Goal: Transaction & Acquisition: Purchase product/service

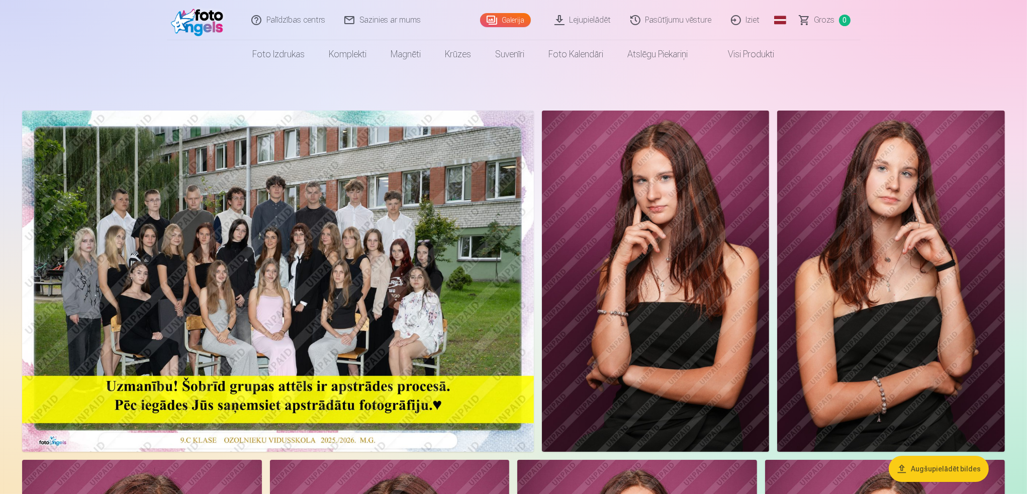
click at [242, 246] on img at bounding box center [278, 281] width 512 height 341
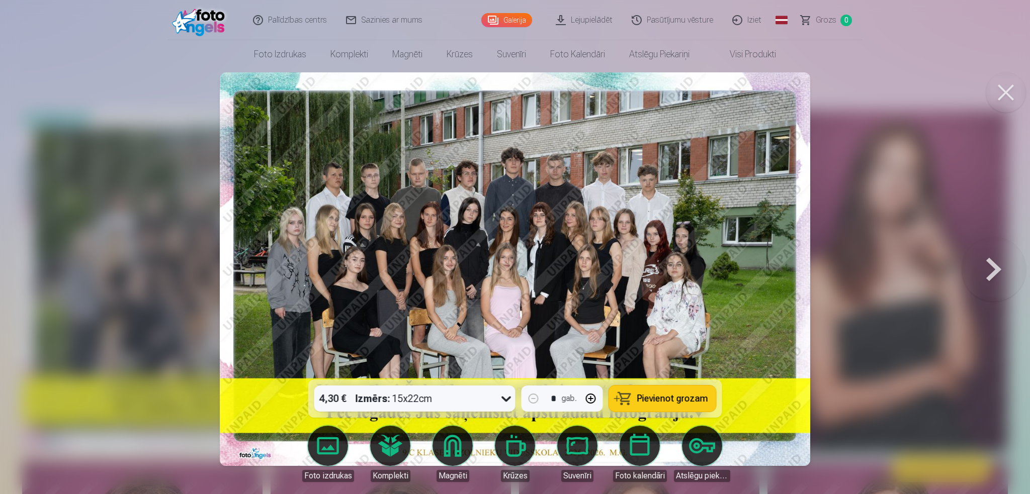
click at [1011, 90] on button at bounding box center [1006, 92] width 40 height 40
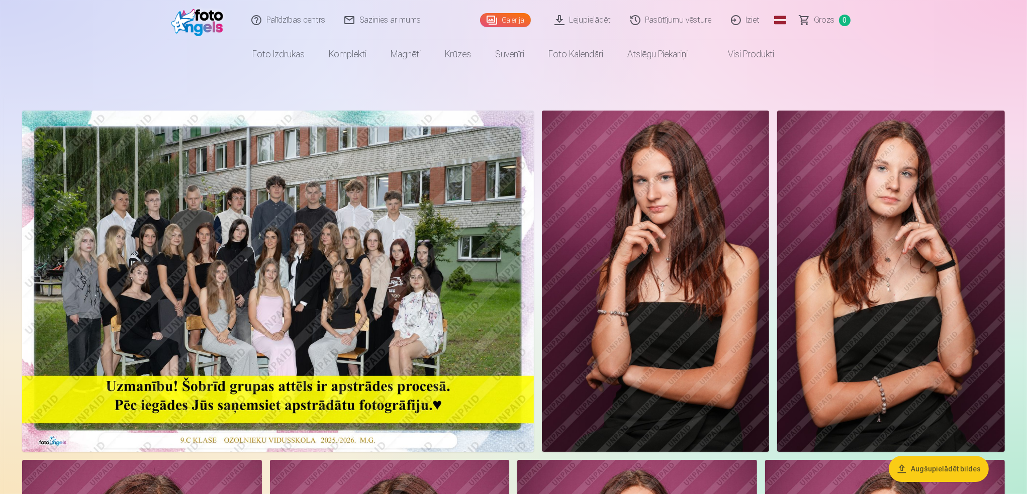
click at [670, 242] on img at bounding box center [656, 281] width 228 height 341
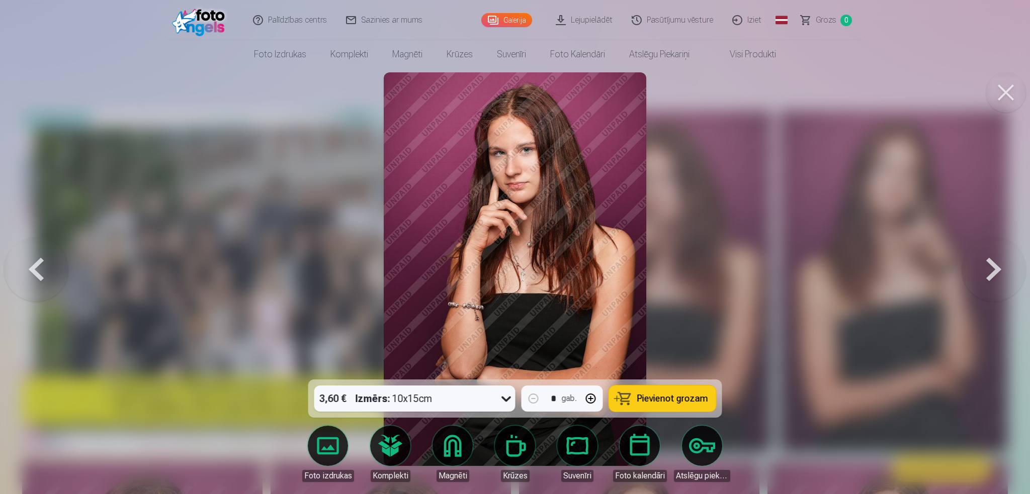
click at [993, 267] on button at bounding box center [993, 269] width 64 height 201
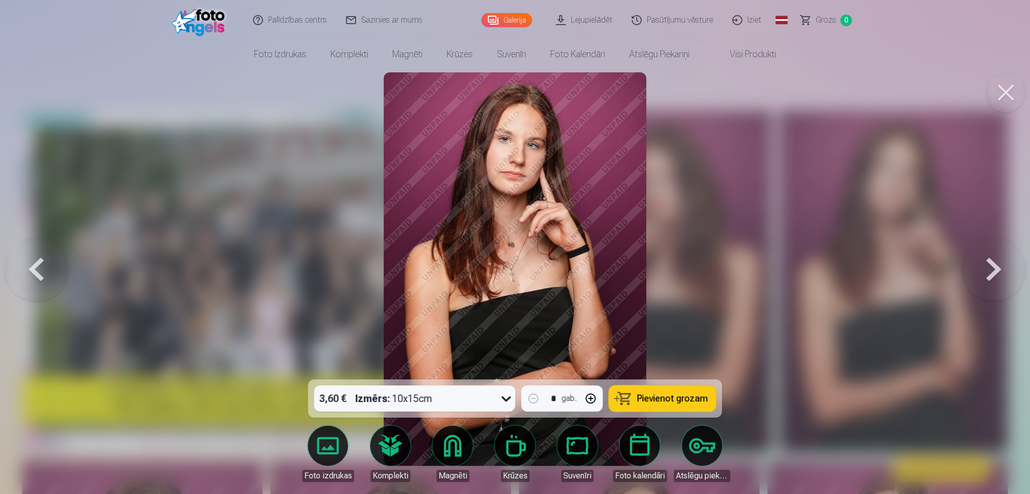
click at [993, 267] on button at bounding box center [993, 269] width 64 height 201
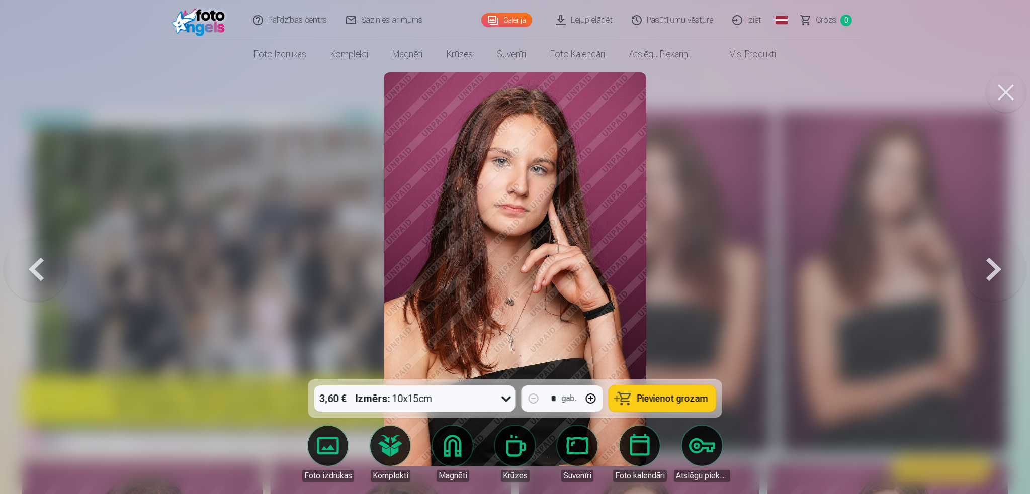
click at [993, 267] on button at bounding box center [993, 269] width 64 height 201
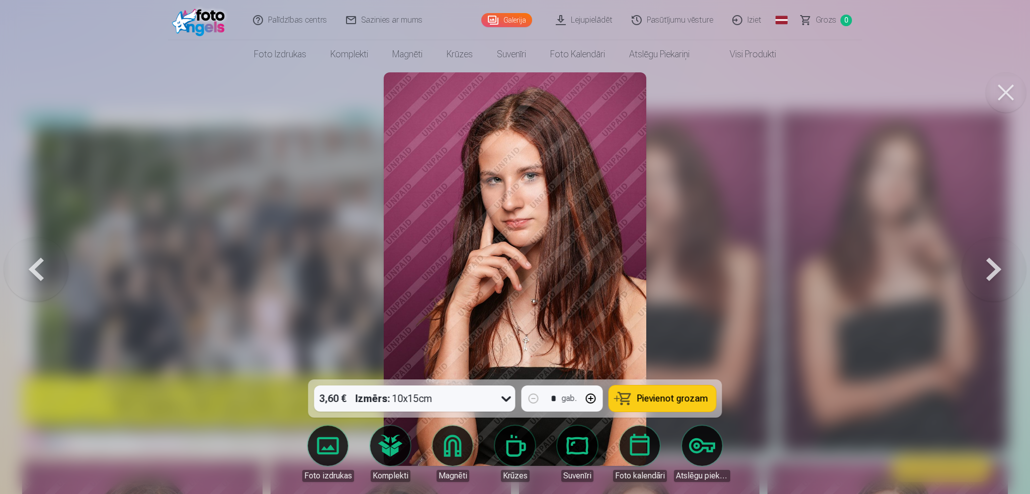
click at [993, 267] on button at bounding box center [993, 269] width 64 height 201
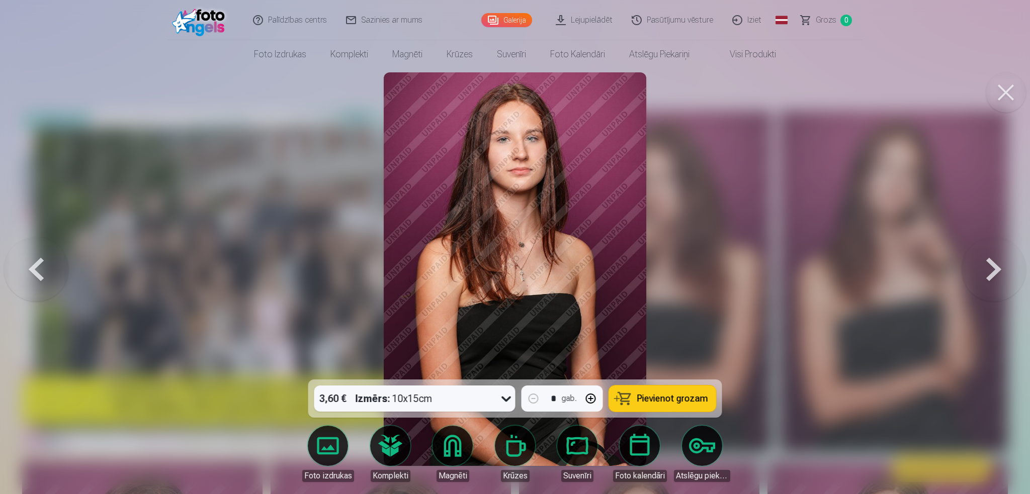
click at [979, 273] on button at bounding box center [993, 269] width 64 height 201
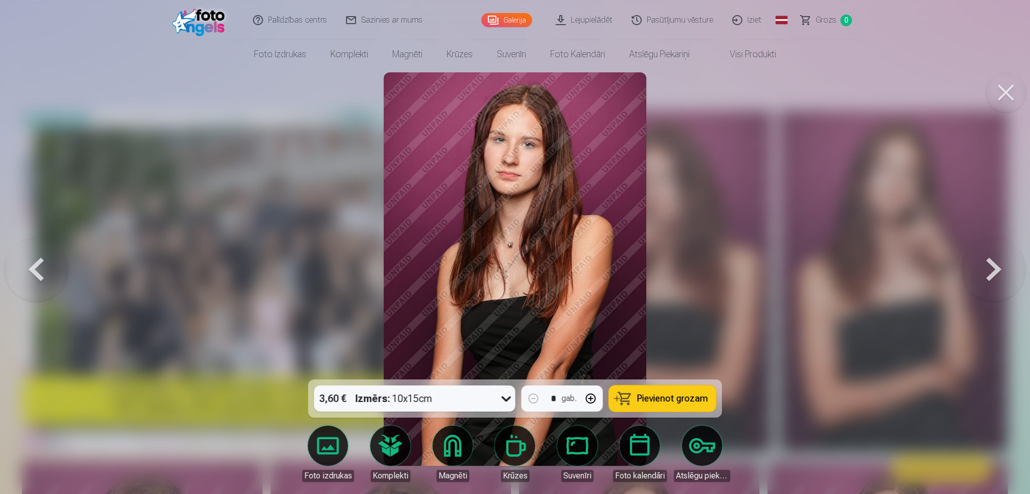
click at [979, 273] on button at bounding box center [993, 269] width 64 height 201
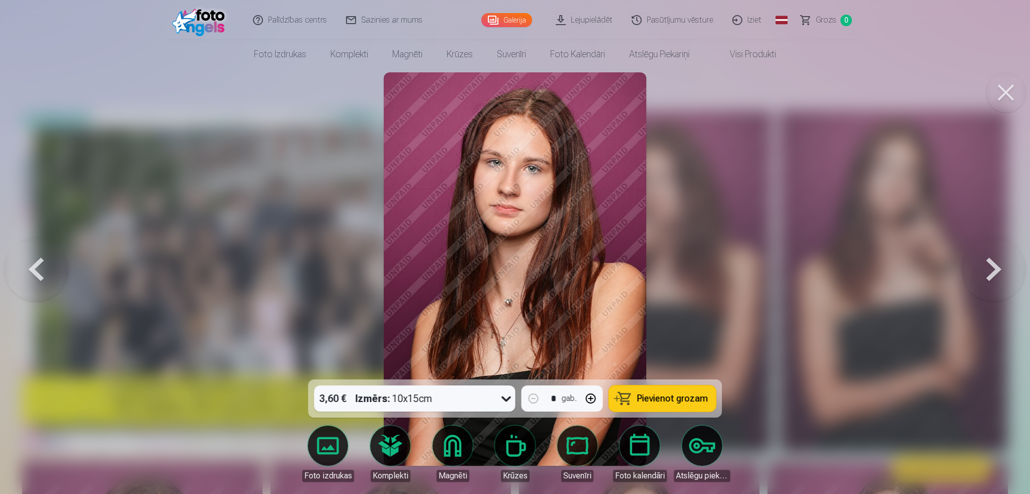
click at [977, 272] on button at bounding box center [993, 269] width 64 height 201
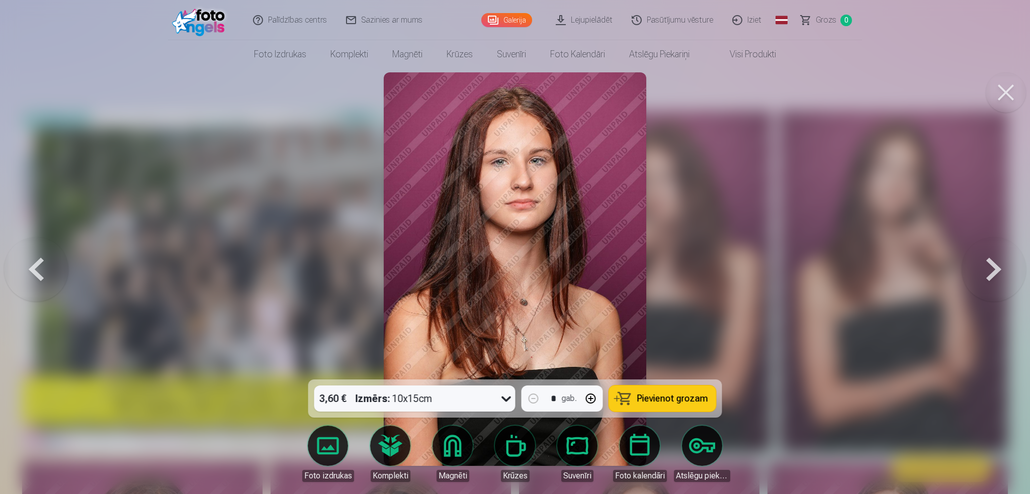
click at [977, 272] on button at bounding box center [993, 269] width 64 height 201
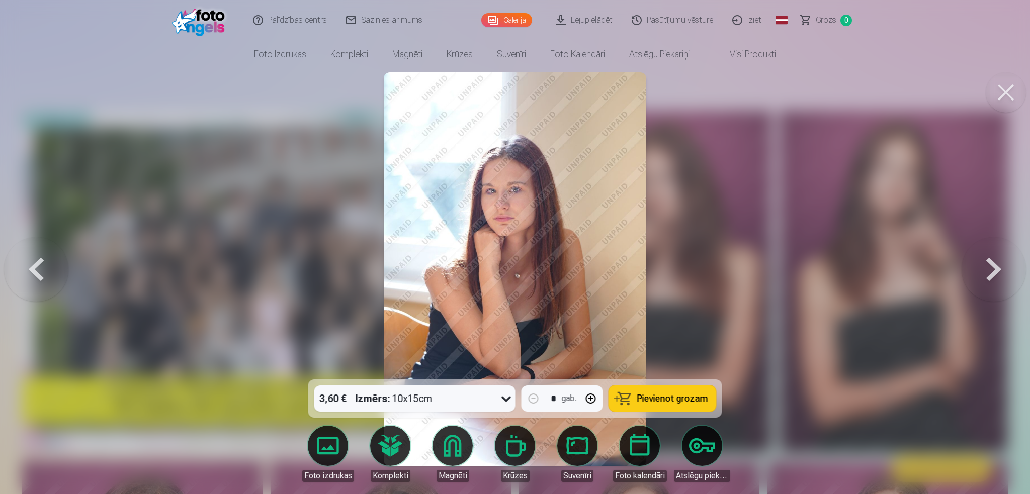
click at [977, 272] on button at bounding box center [993, 269] width 64 height 201
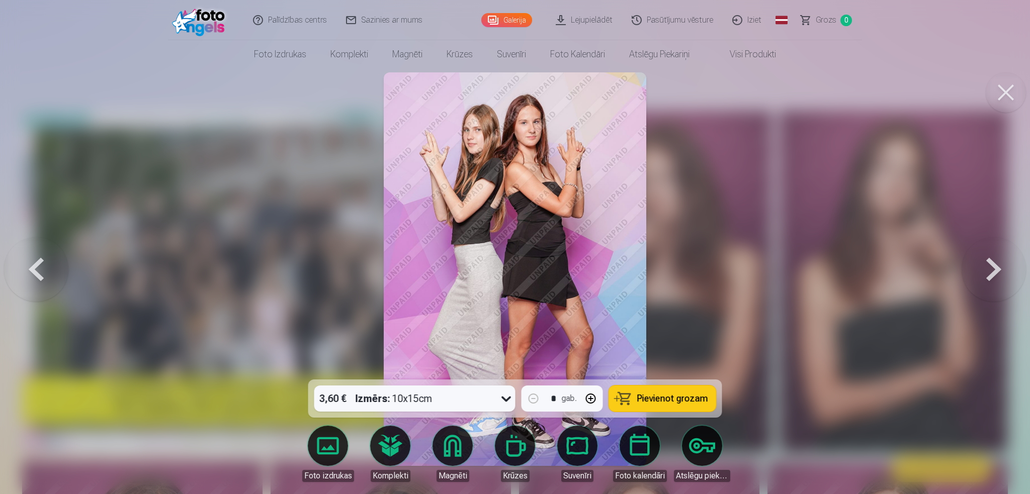
click at [977, 272] on button at bounding box center [993, 269] width 64 height 201
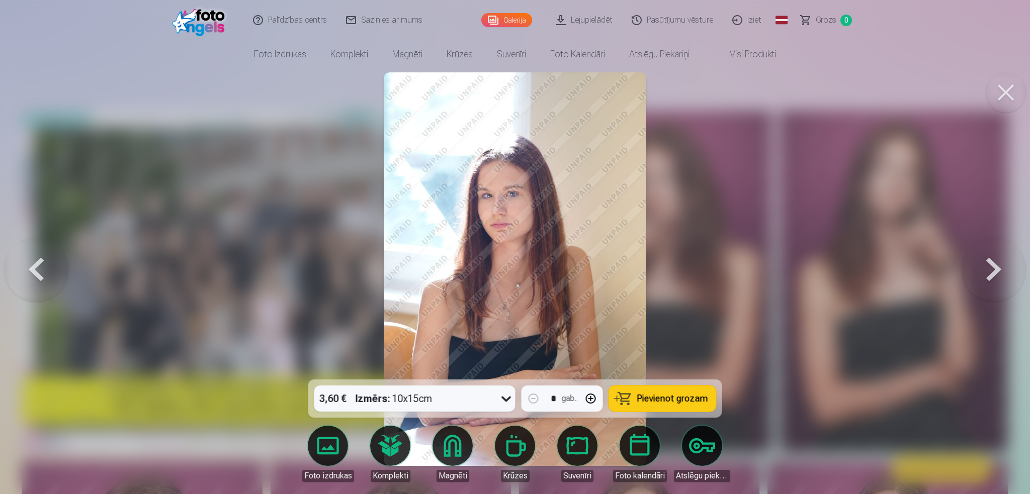
click at [977, 272] on button at bounding box center [993, 269] width 64 height 201
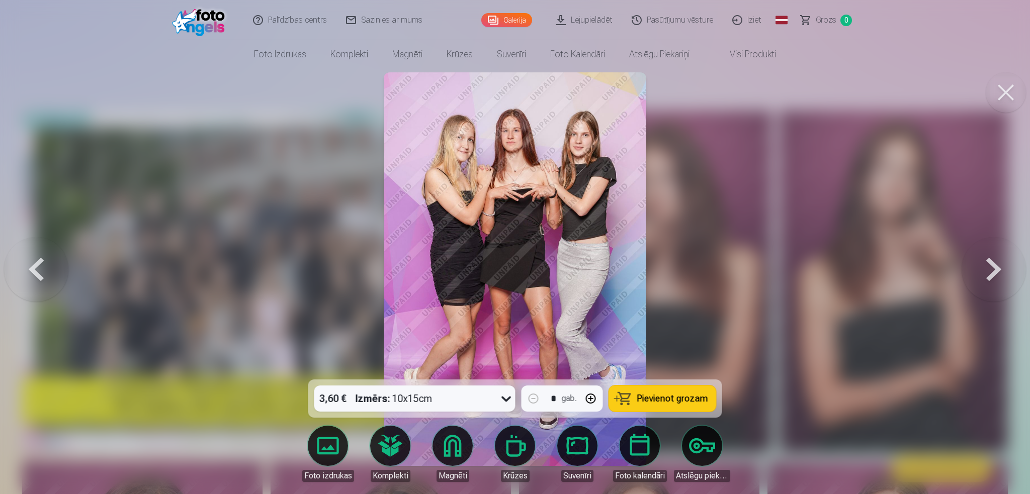
click at [977, 272] on button at bounding box center [993, 269] width 64 height 201
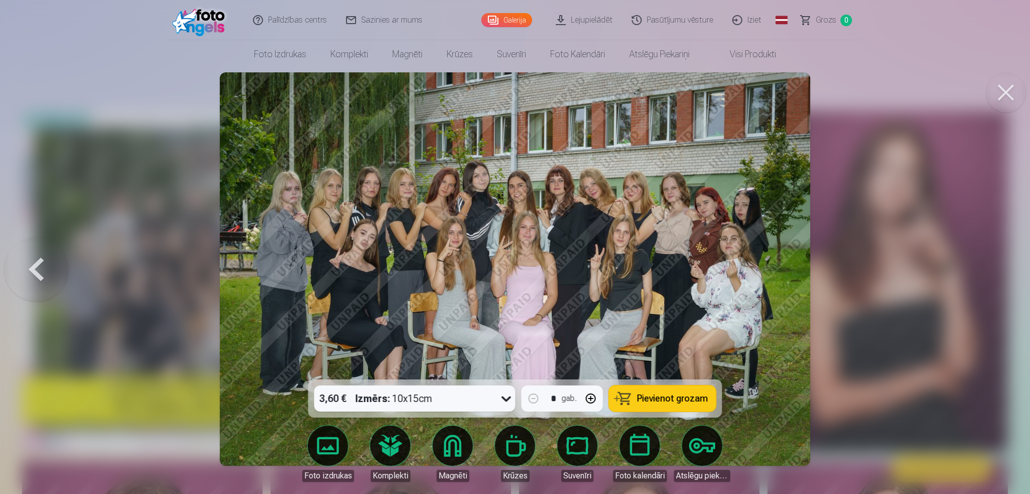
click at [977, 272] on div at bounding box center [515, 247] width 1030 height 494
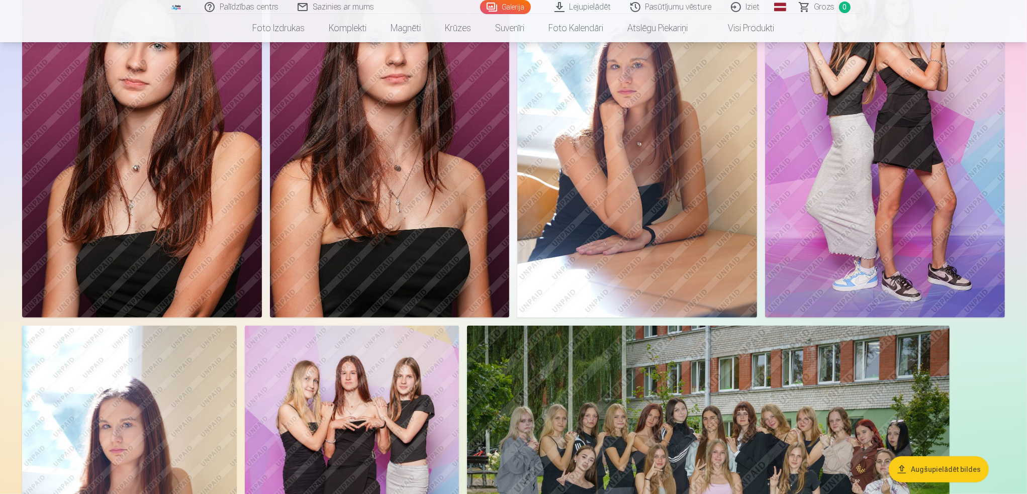
scroll to position [704, 0]
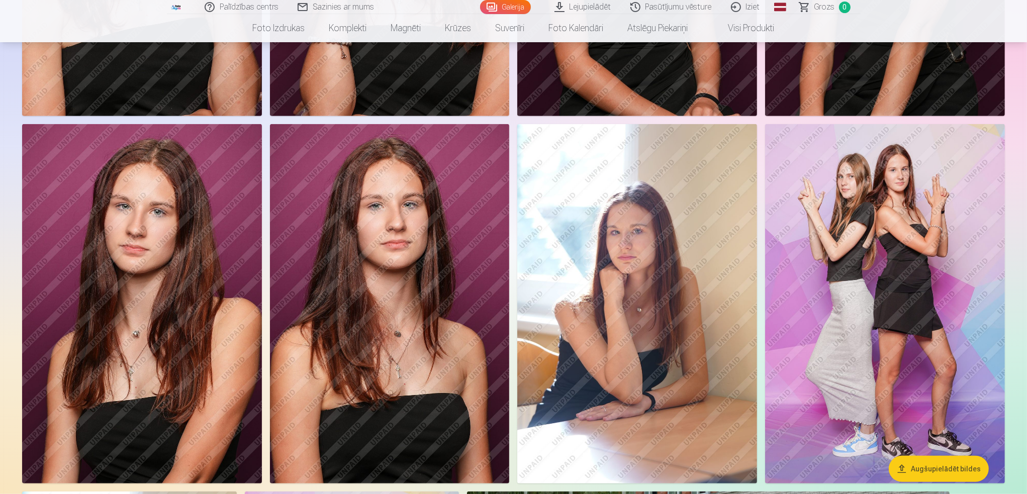
click at [591, 245] on img at bounding box center [637, 304] width 240 height 360
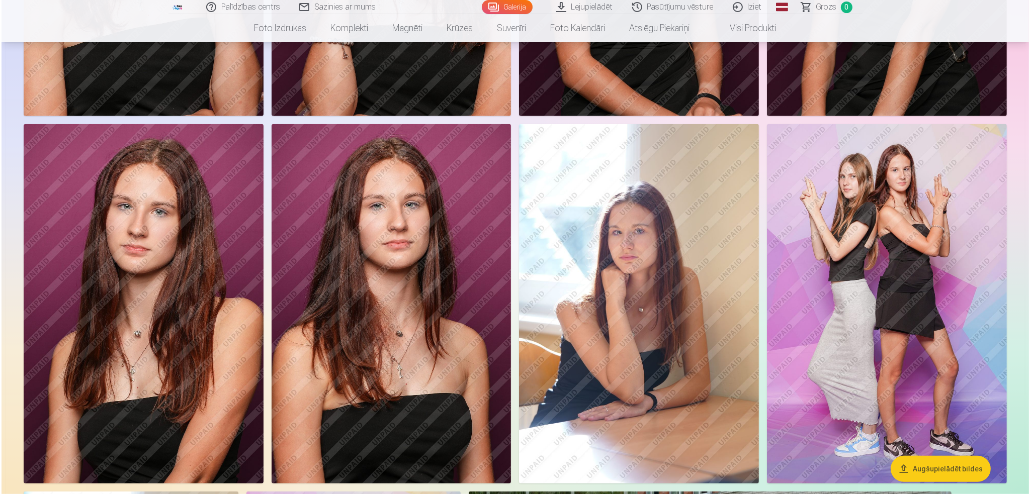
scroll to position [704, 0]
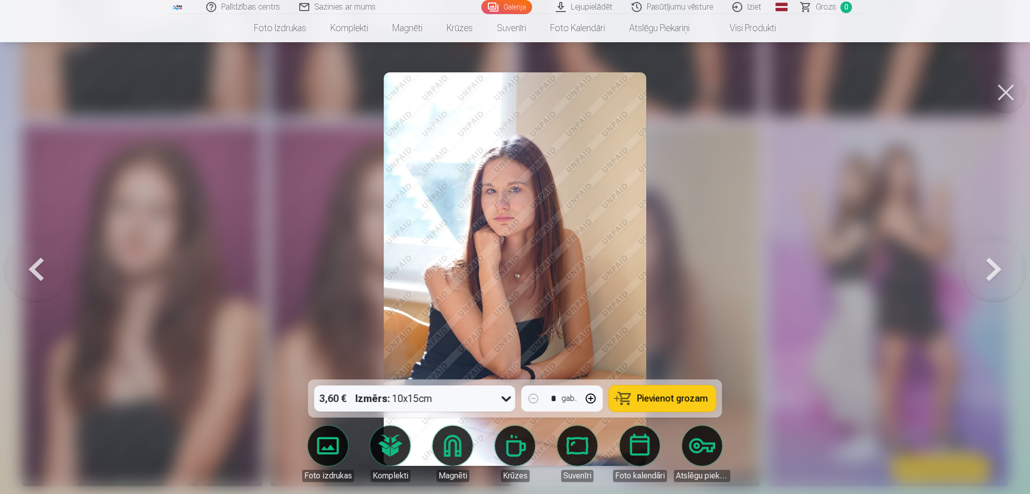
click at [988, 266] on button at bounding box center [993, 269] width 64 height 201
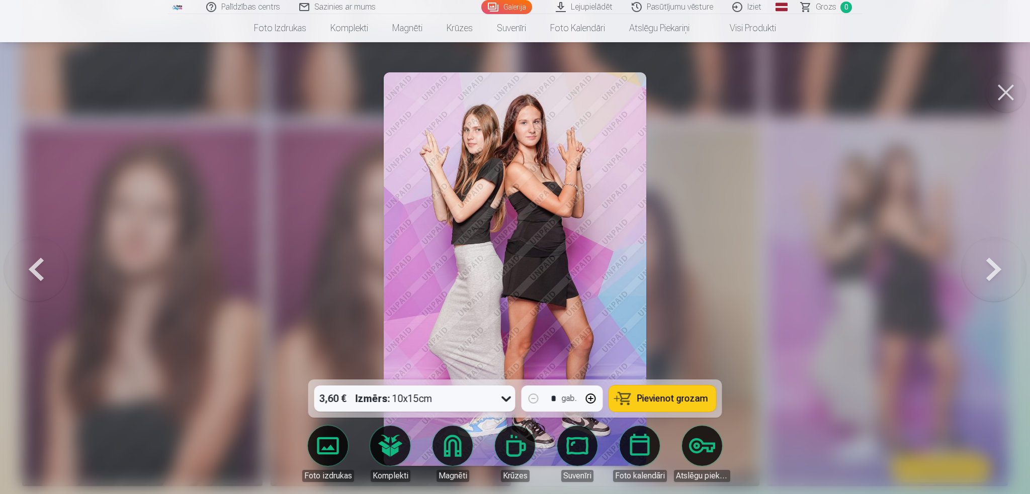
click at [988, 266] on button at bounding box center [993, 269] width 64 height 201
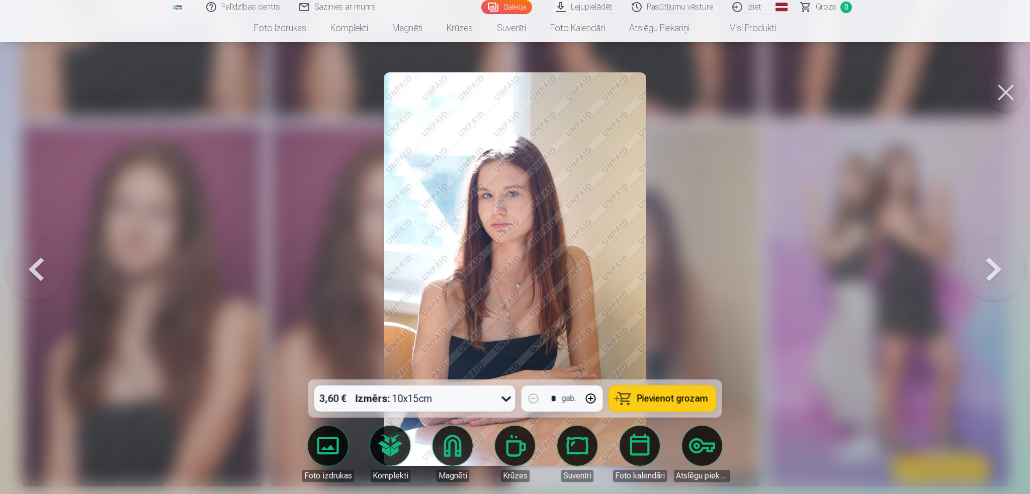
click at [988, 266] on button at bounding box center [993, 269] width 64 height 201
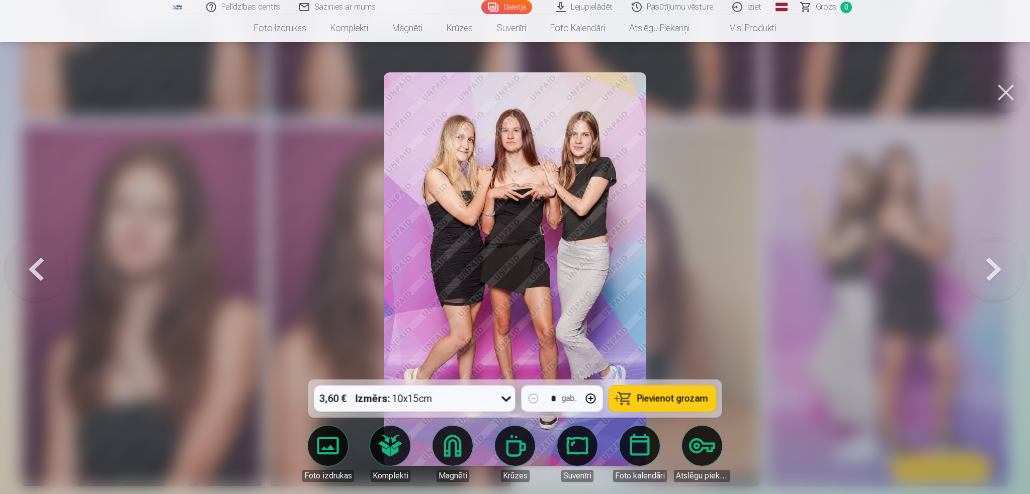
click at [988, 266] on button at bounding box center [993, 269] width 64 height 201
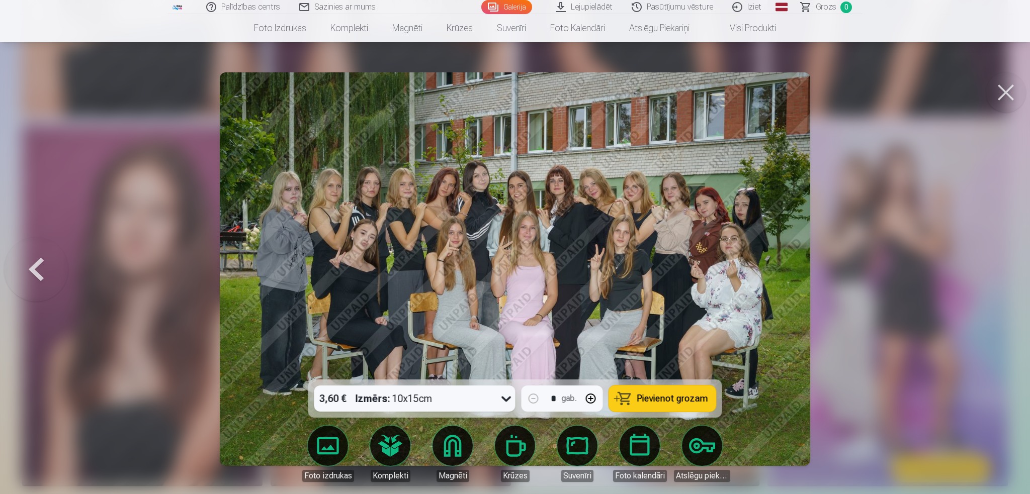
click at [988, 266] on div at bounding box center [515, 247] width 1030 height 494
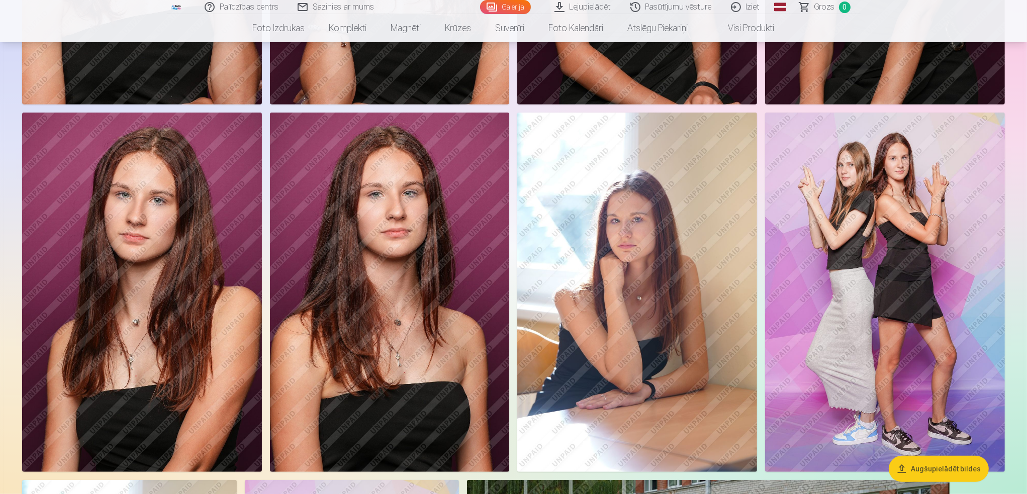
scroll to position [654, 0]
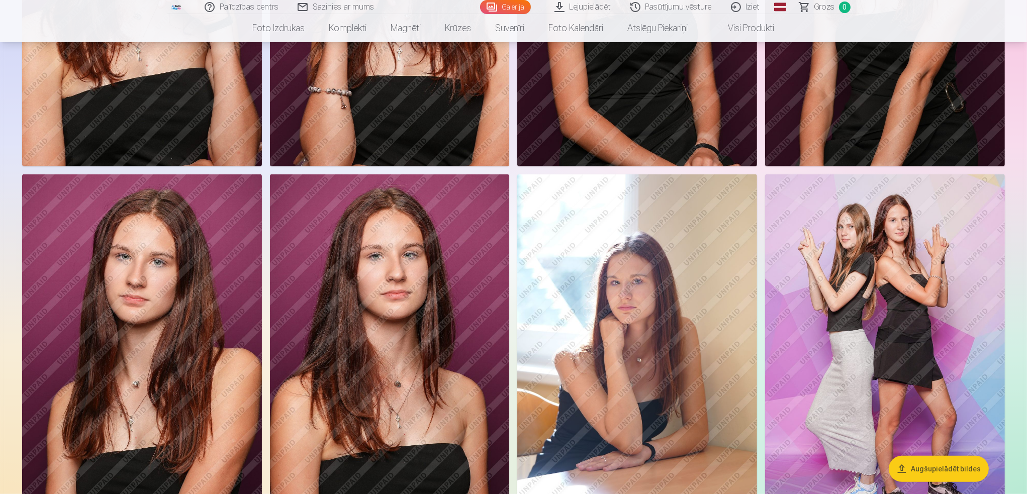
click at [127, 288] on img at bounding box center [142, 354] width 240 height 360
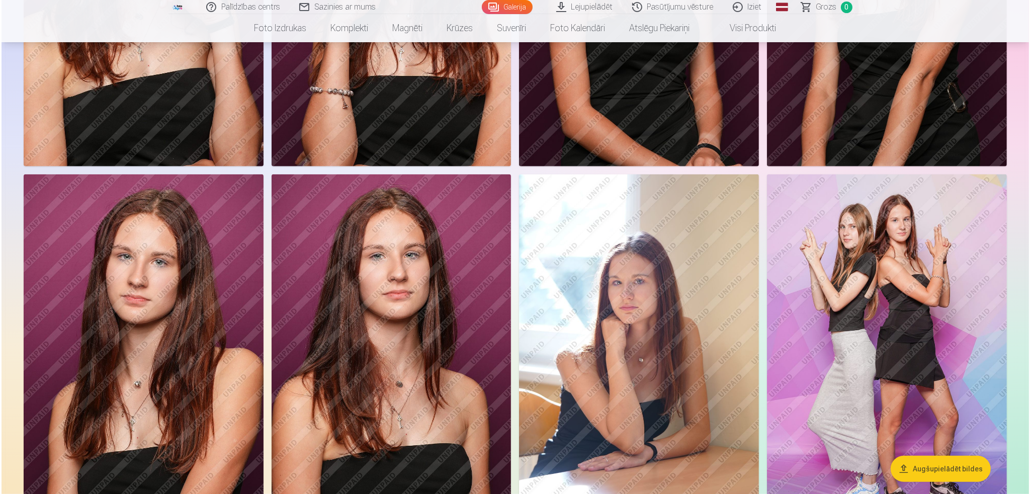
scroll to position [654, 0]
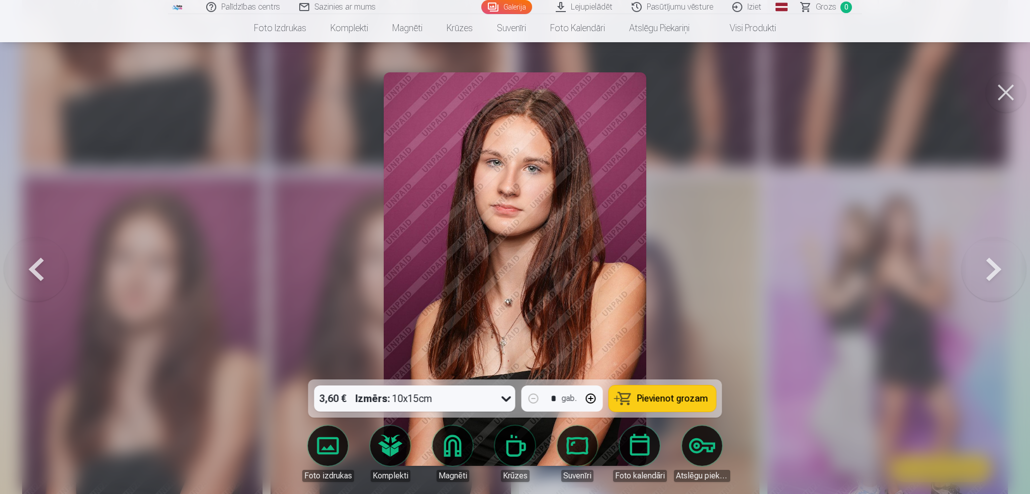
click at [970, 278] on button at bounding box center [993, 269] width 64 height 201
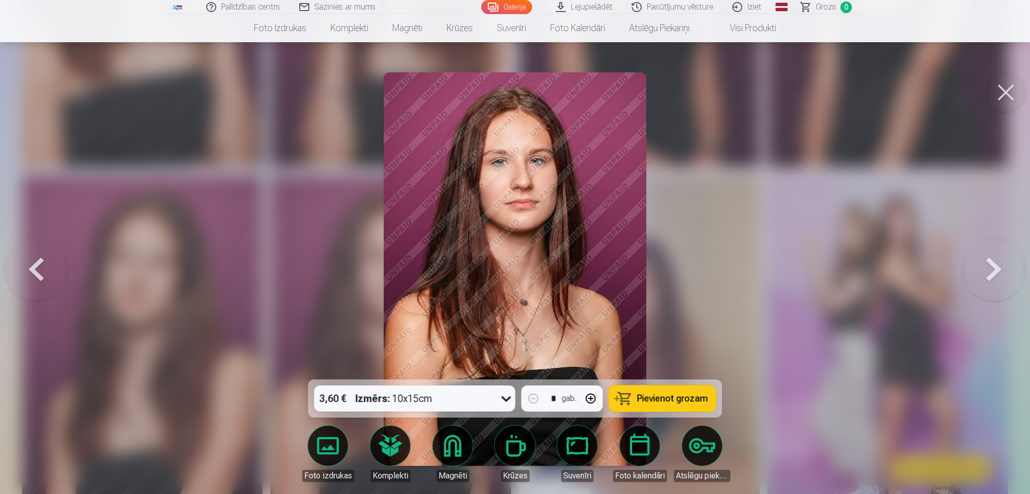
click at [970, 278] on button at bounding box center [993, 269] width 64 height 201
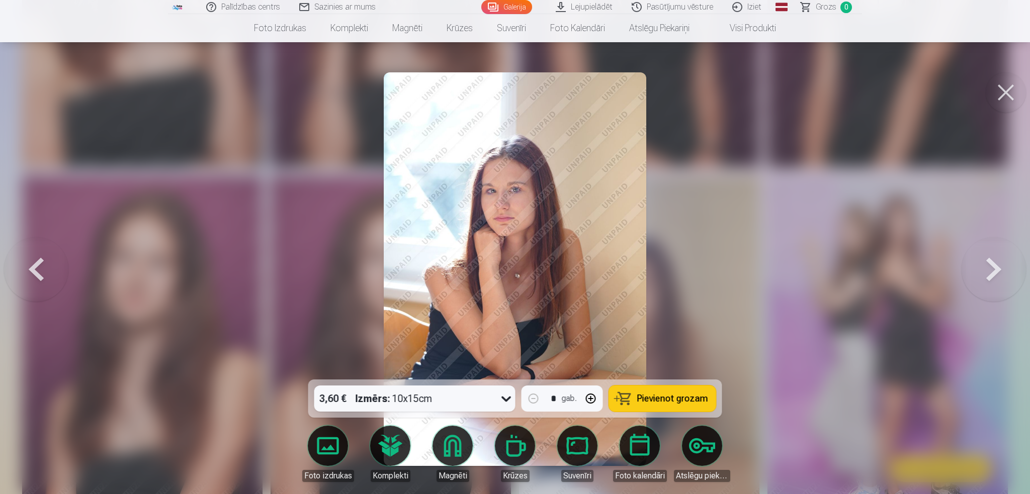
click at [970, 278] on button at bounding box center [993, 269] width 64 height 201
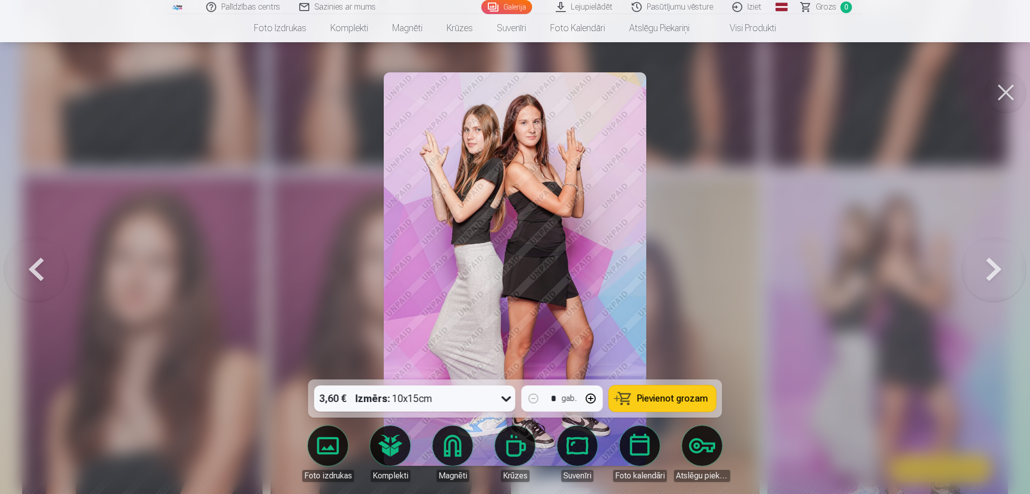
click at [970, 278] on button at bounding box center [993, 269] width 64 height 201
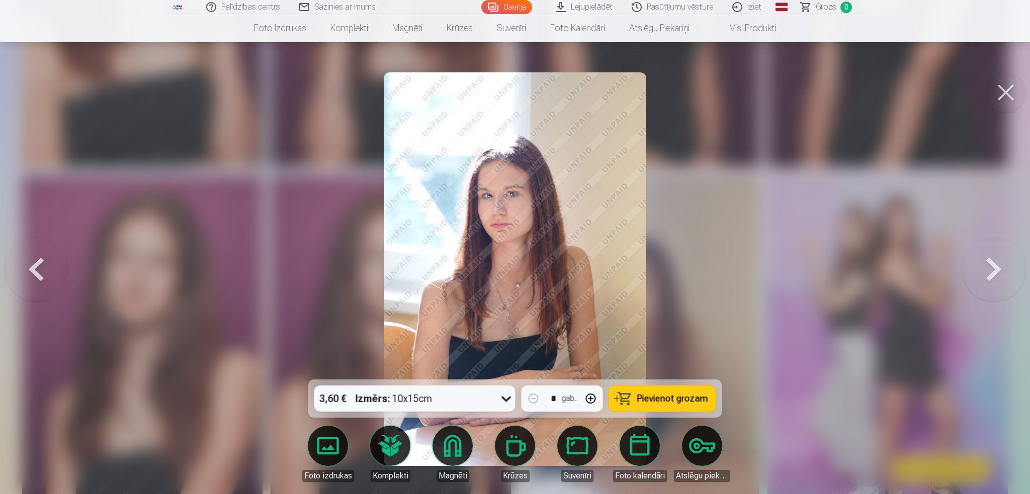
click at [970, 278] on button at bounding box center [993, 269] width 64 height 201
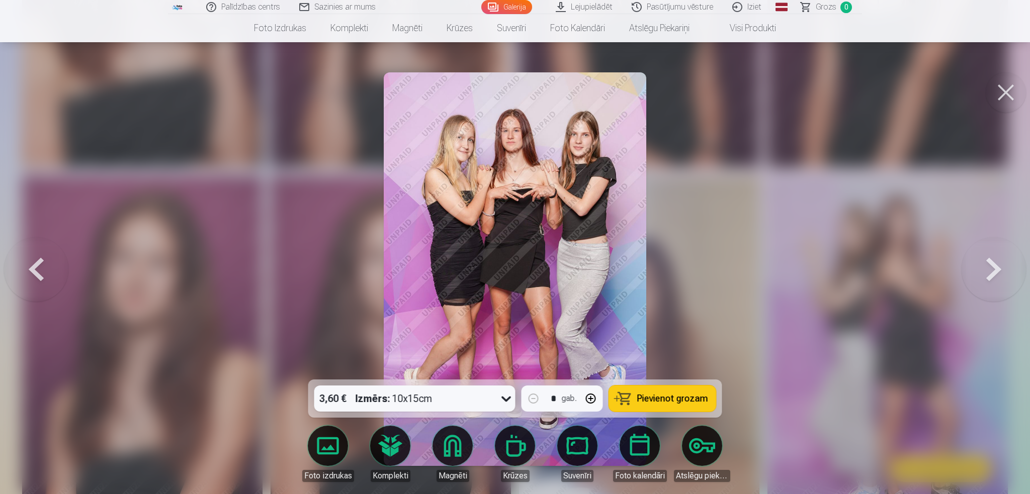
click at [970, 278] on button at bounding box center [993, 269] width 64 height 201
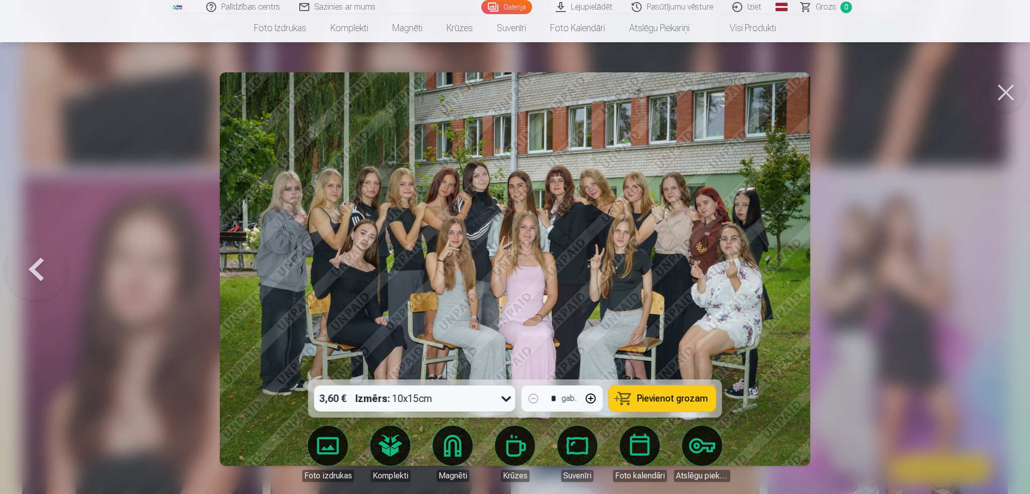
click at [1005, 102] on button at bounding box center [1006, 92] width 40 height 40
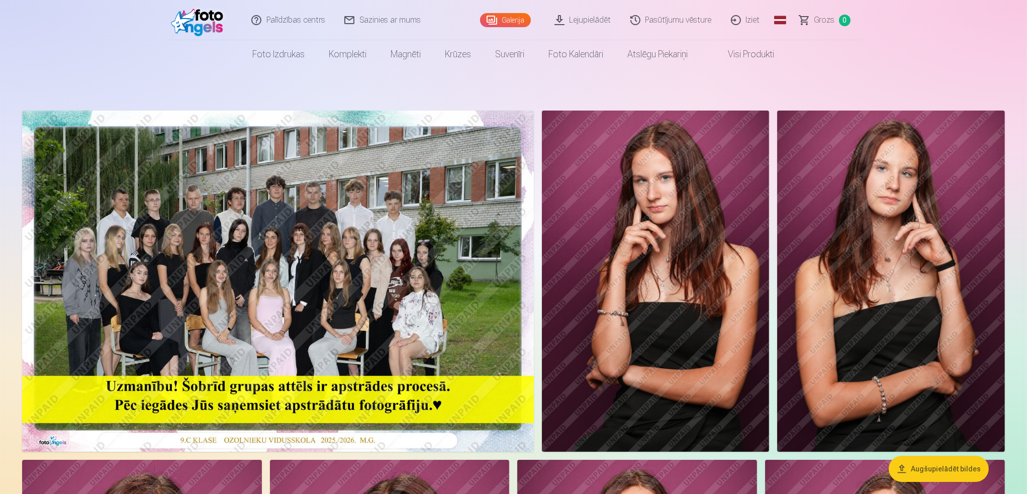
click at [737, 288] on img at bounding box center [656, 281] width 228 height 341
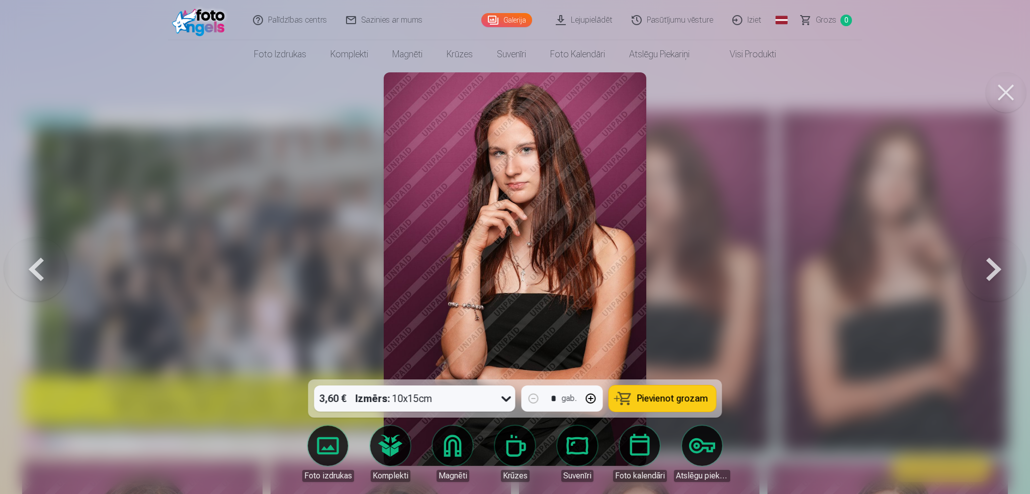
click at [1013, 98] on button at bounding box center [1006, 92] width 40 height 40
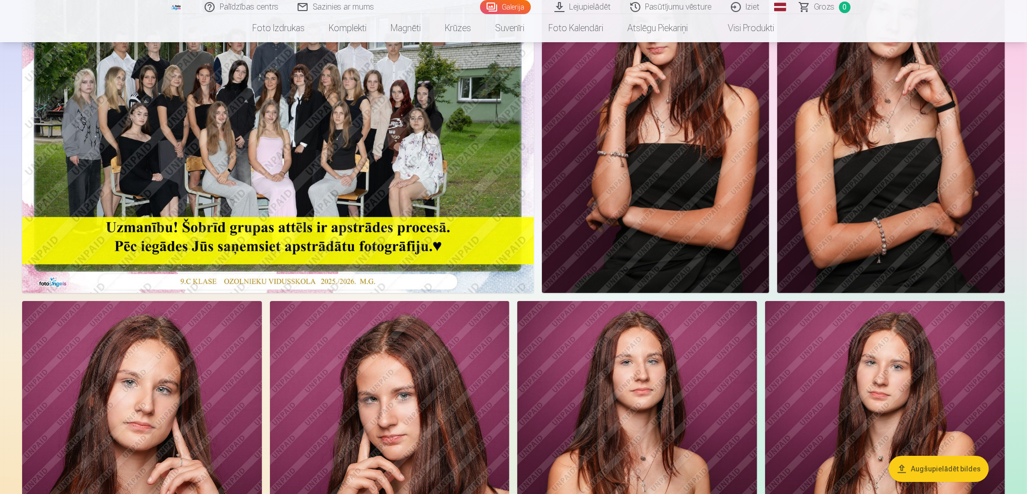
scroll to position [251, 0]
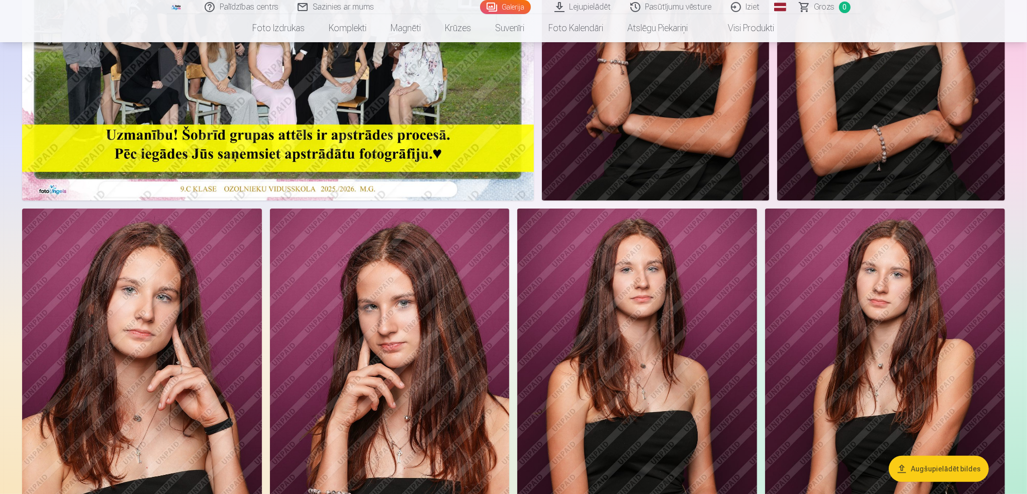
click at [807, 319] on img at bounding box center [885, 389] width 240 height 360
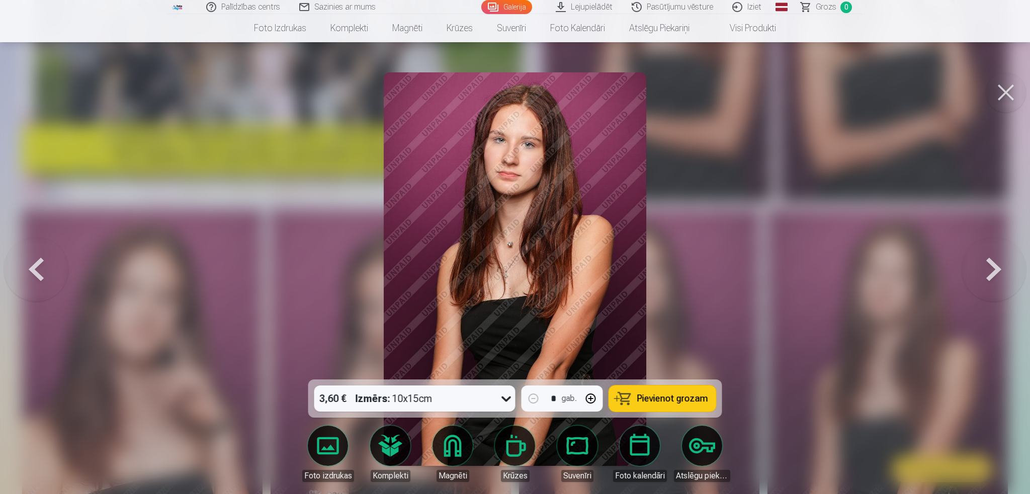
click at [53, 272] on button at bounding box center [36, 269] width 64 height 201
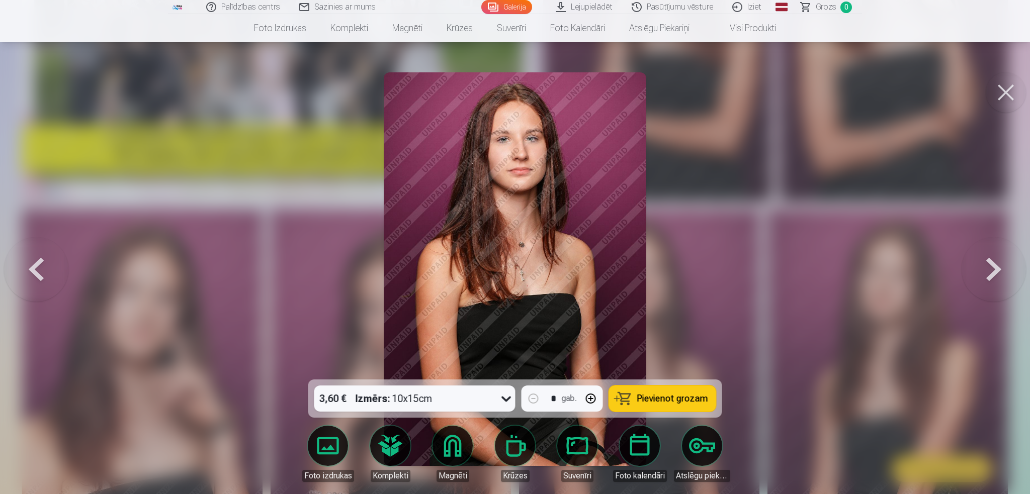
click at [986, 271] on button at bounding box center [993, 269] width 64 height 201
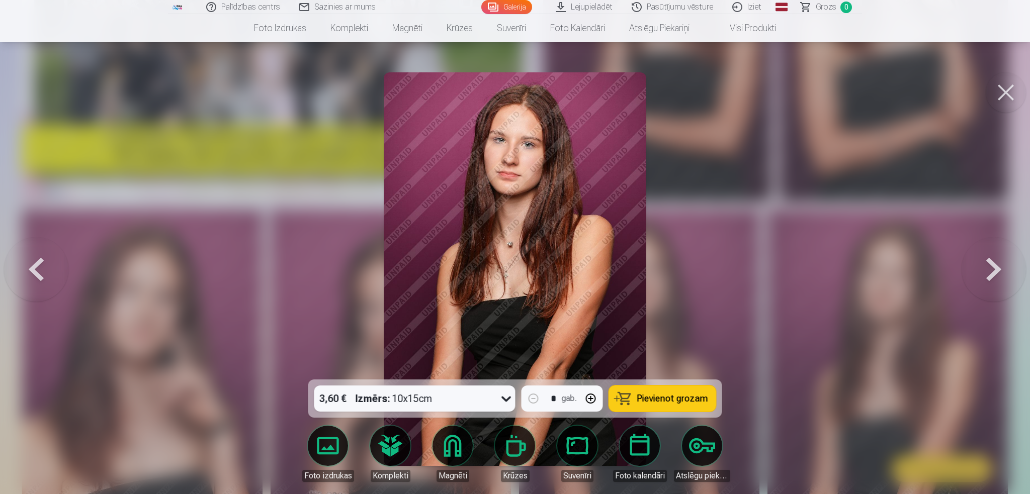
drag, startPoint x: 999, startPoint y: 103, endPoint x: 516, endPoint y: 400, distance: 567.3
click at [516, 400] on div "3,60 € Izmērs : 10x15cm * gab. Pievienot grozam Foto izdrukas Komplekti Magnēti…" at bounding box center [515, 269] width 1022 height 394
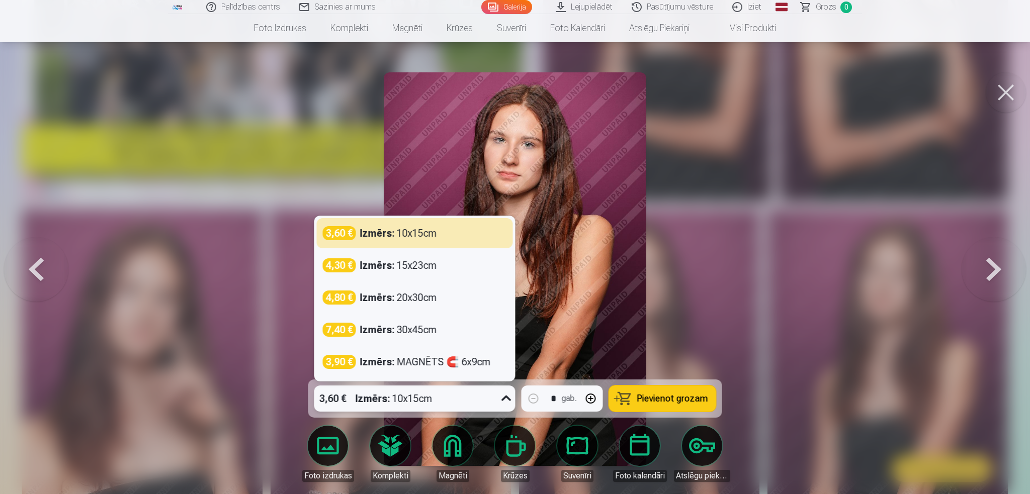
click at [515, 396] on div at bounding box center [506, 399] width 18 height 26
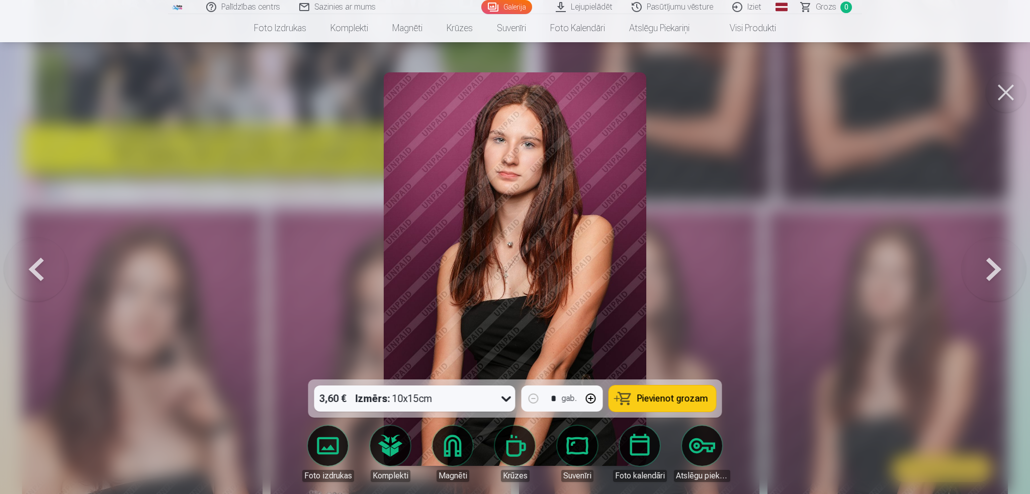
click at [1004, 98] on button at bounding box center [1006, 92] width 40 height 40
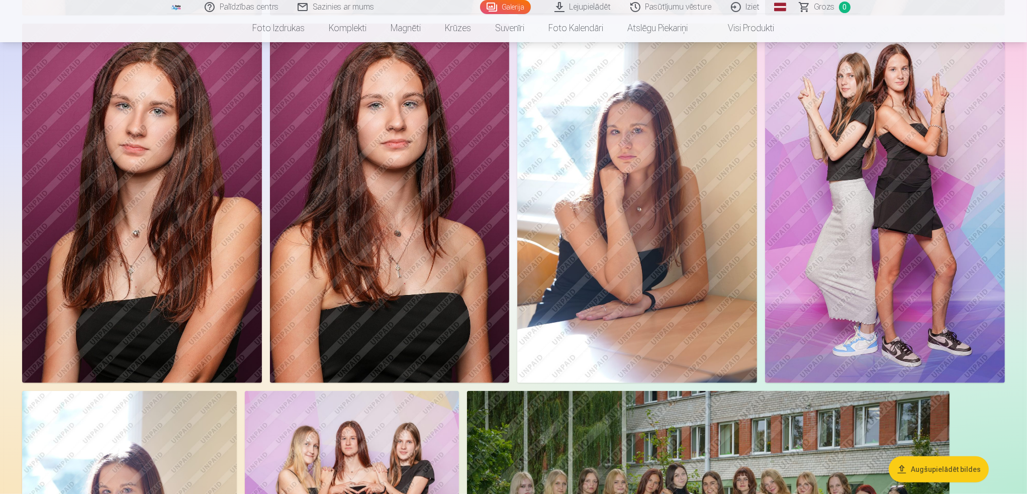
click at [639, 311] on img at bounding box center [637, 204] width 240 height 360
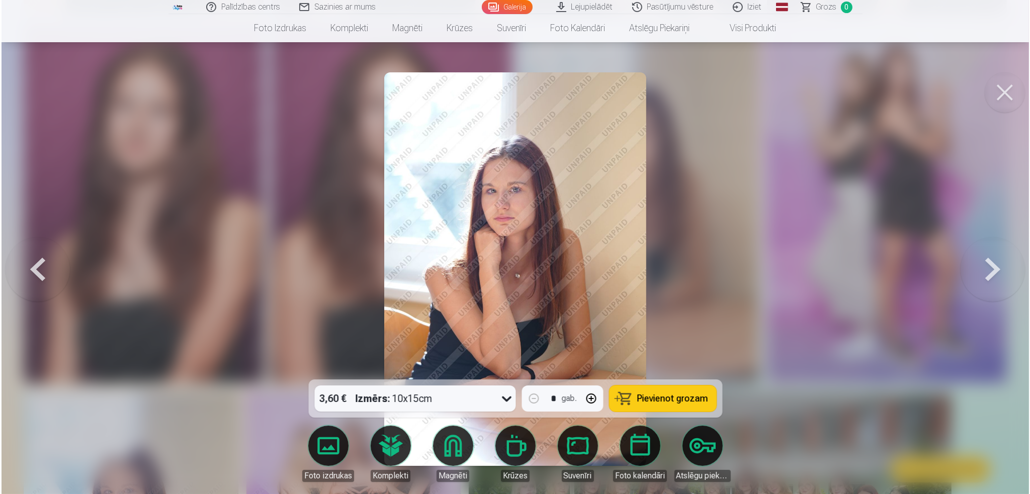
scroll to position [805, 0]
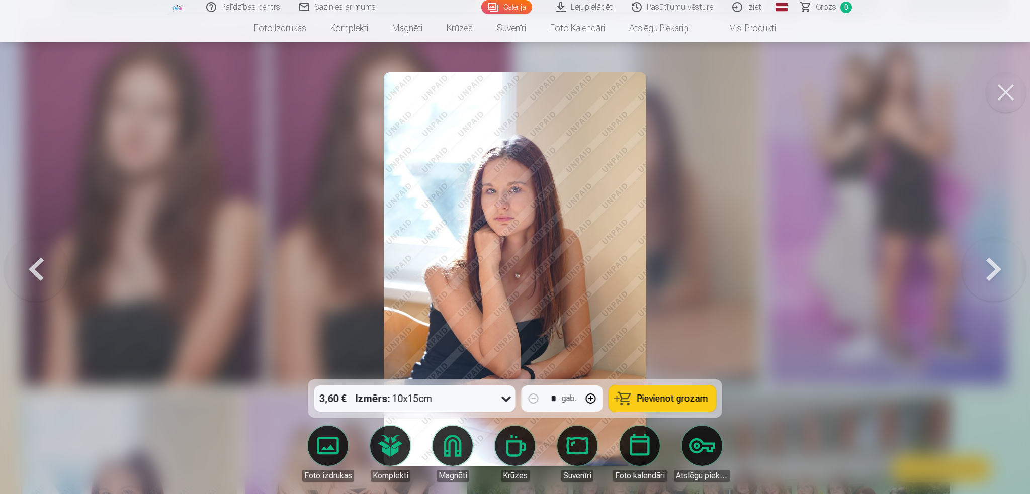
click at [1003, 101] on button at bounding box center [1006, 92] width 40 height 40
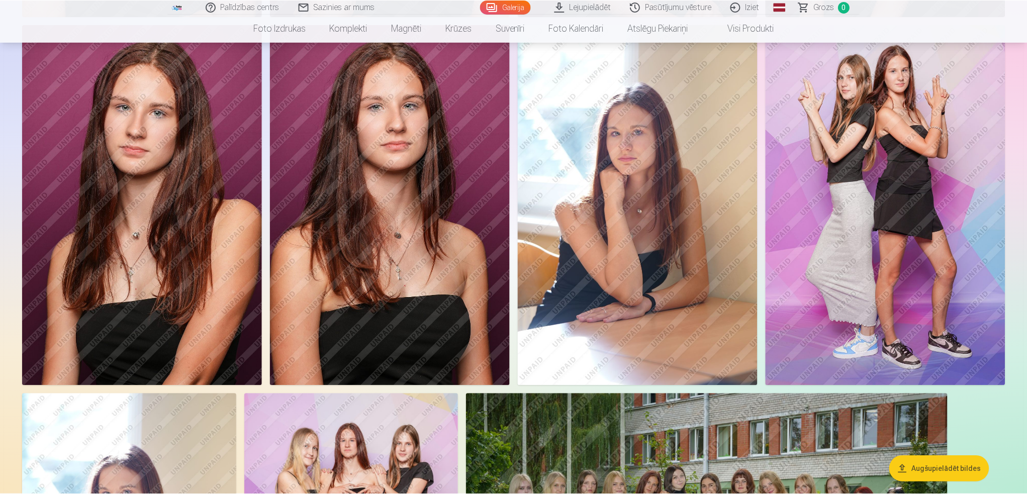
scroll to position [805, 0]
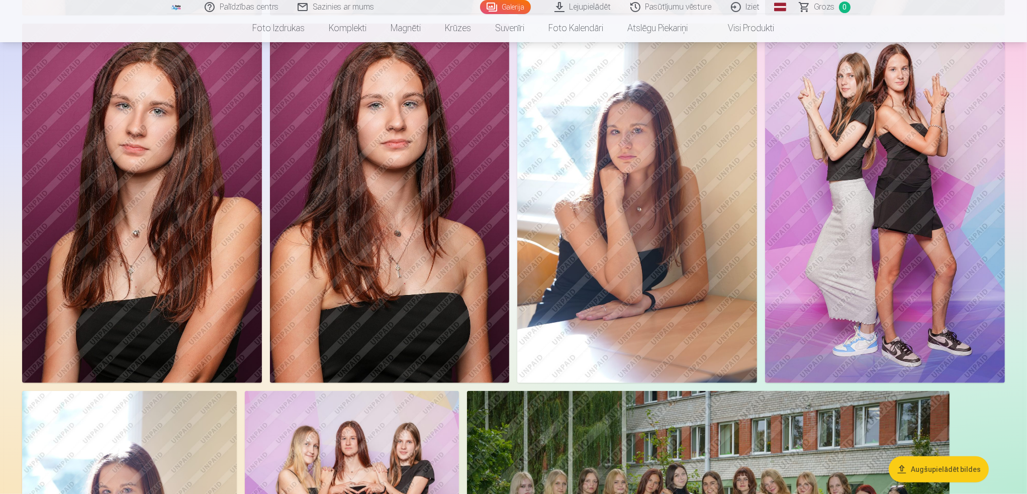
click at [490, 11] on link "Galerija" at bounding box center [505, 7] width 51 height 14
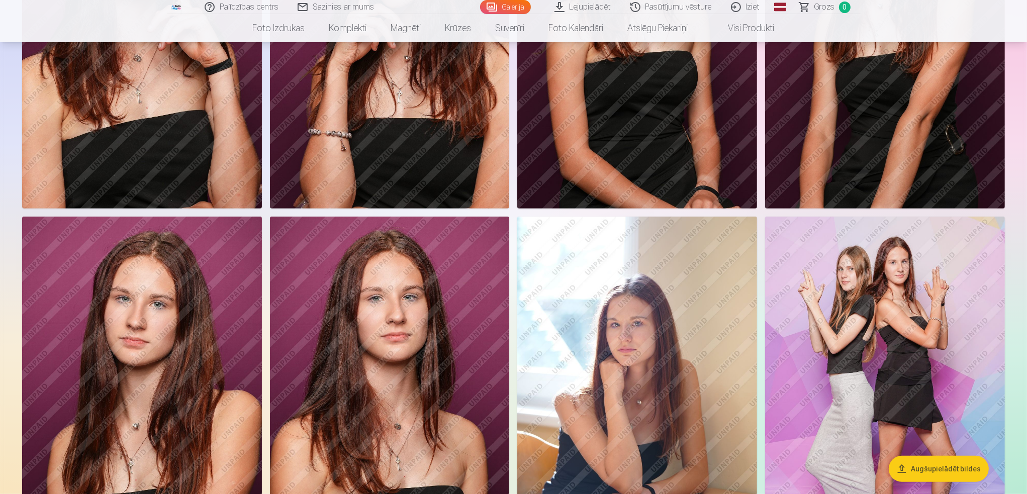
scroll to position [704, 0]
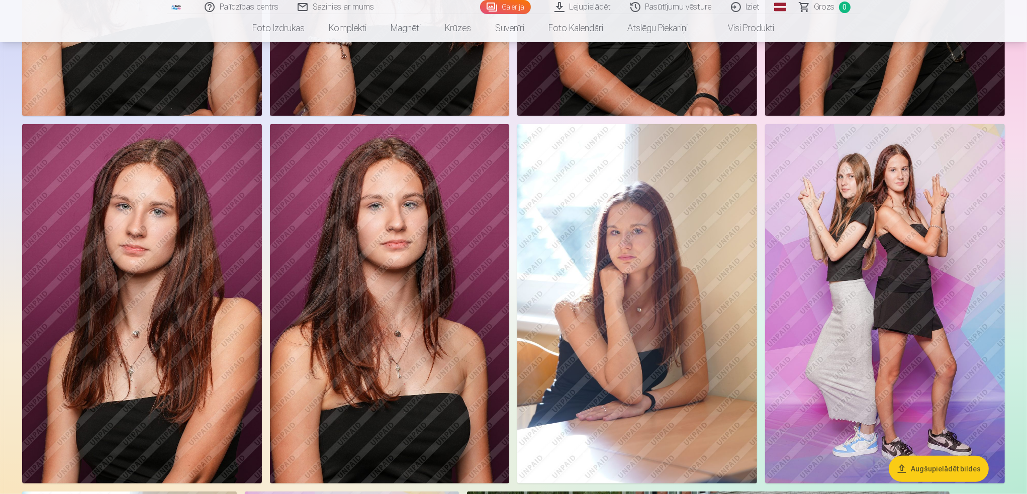
click at [712, 236] on img at bounding box center [637, 304] width 240 height 360
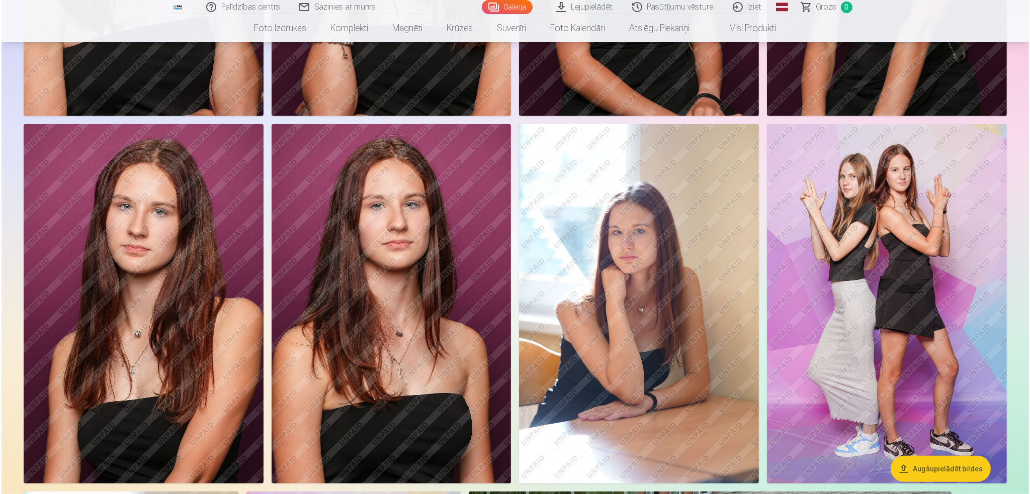
scroll to position [704, 0]
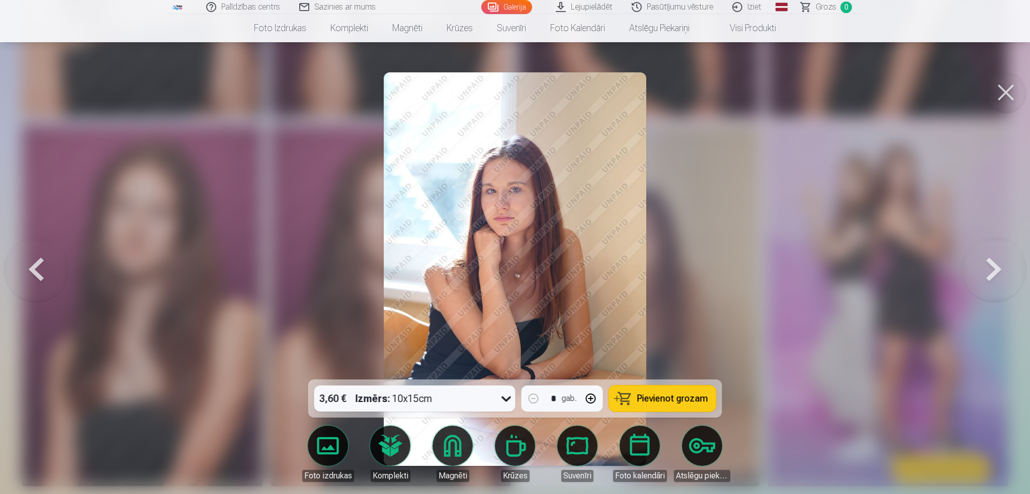
click at [52, 267] on button at bounding box center [36, 269] width 64 height 201
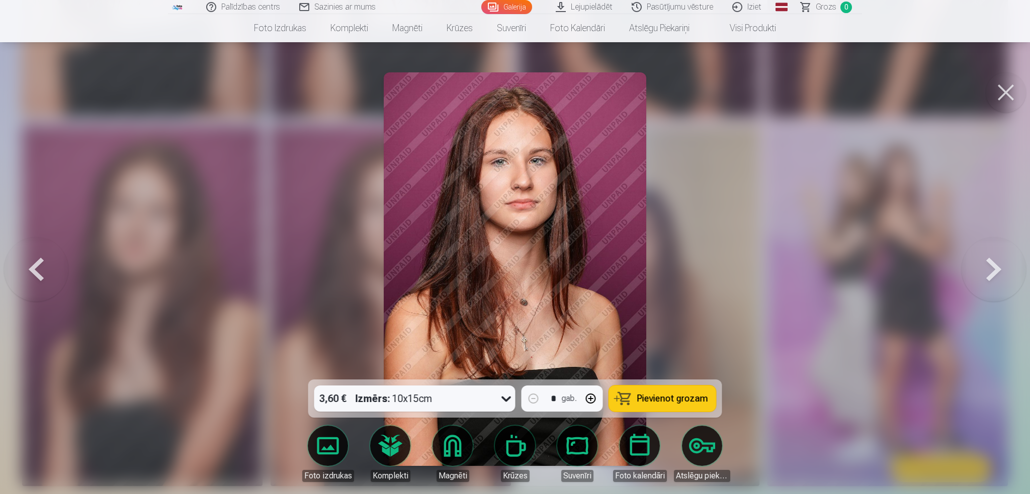
click at [46, 282] on button at bounding box center [36, 269] width 64 height 201
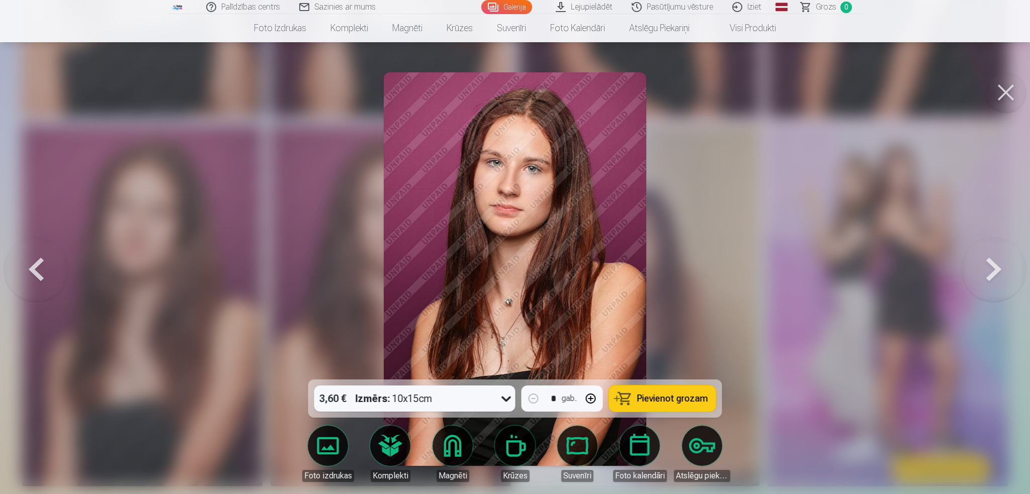
click at [1004, 96] on button at bounding box center [1006, 92] width 40 height 40
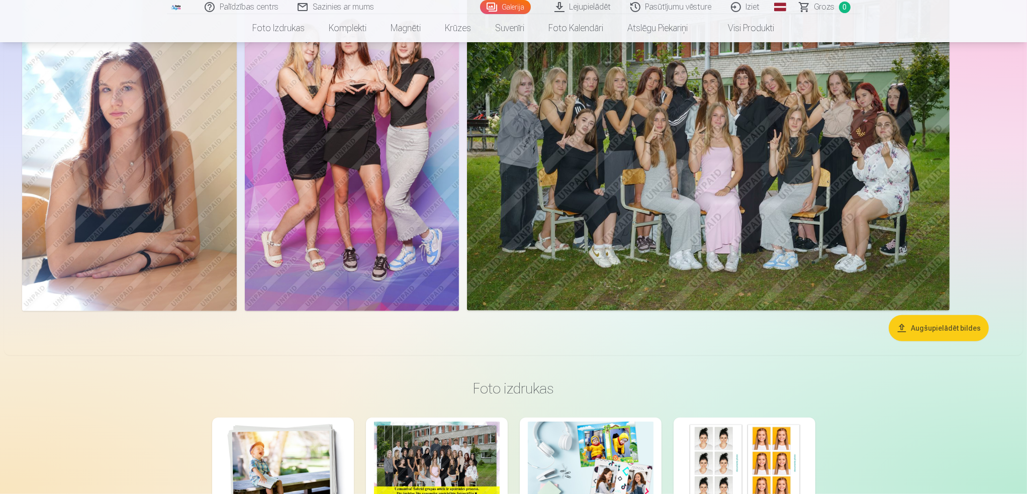
scroll to position [1056, 0]
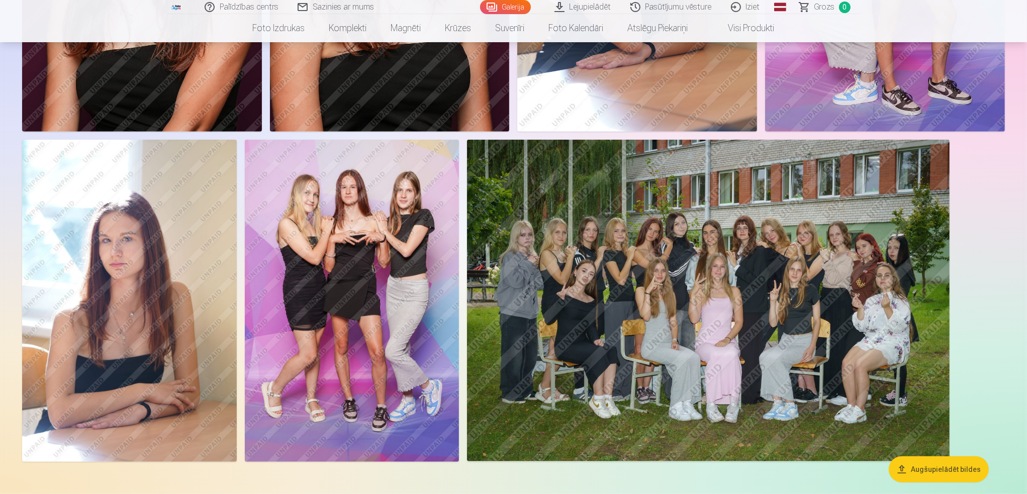
click at [108, 249] on img at bounding box center [129, 301] width 215 height 322
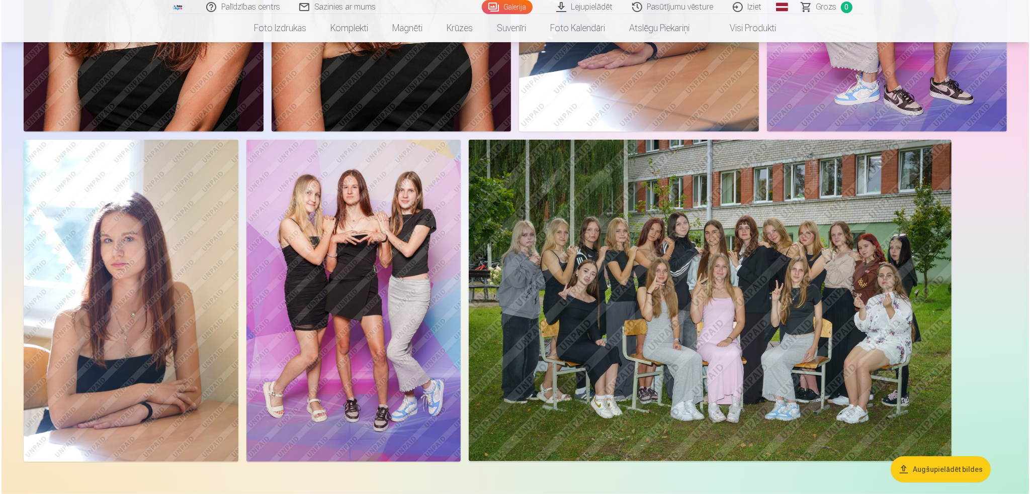
scroll to position [1057, 0]
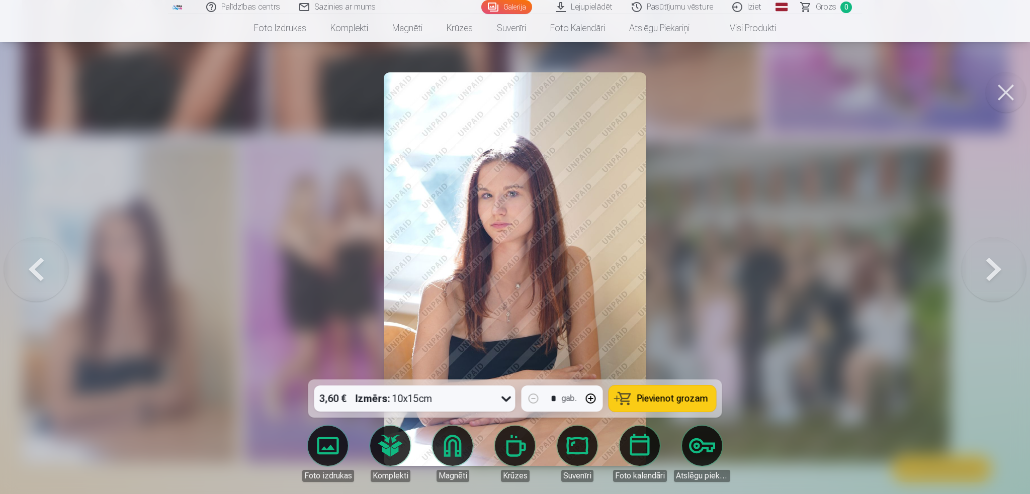
click at [1015, 90] on button at bounding box center [1006, 92] width 40 height 40
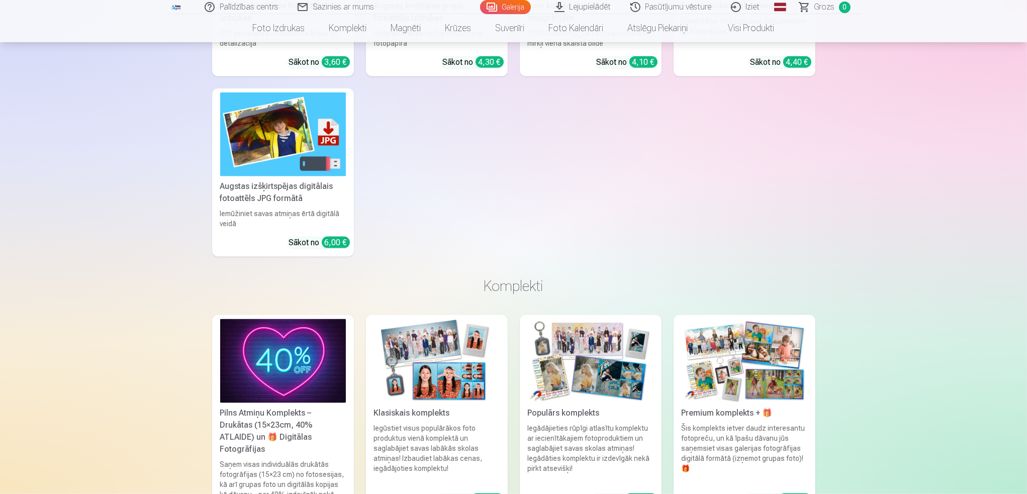
scroll to position [1861, 0]
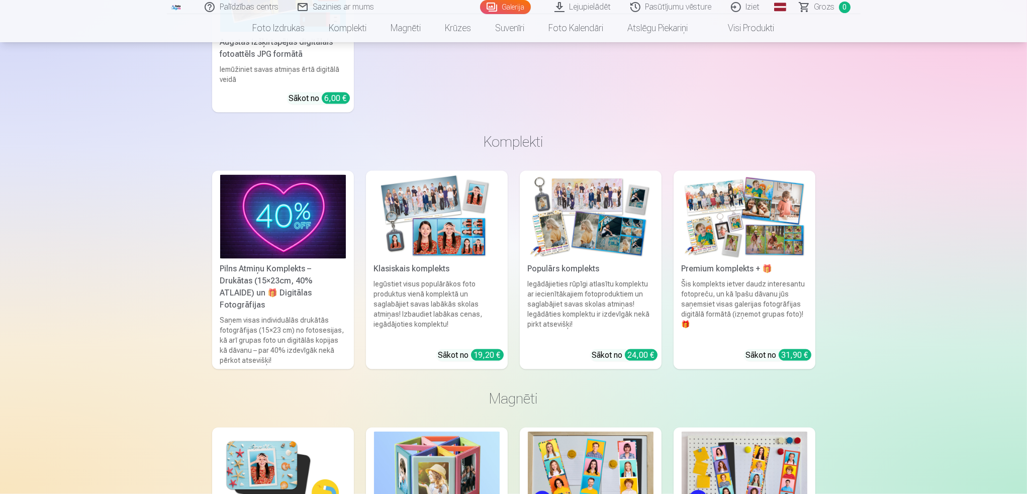
click at [329, 58] on div "Augstas izšķirtspējas digitālais fotoattēls JPG formātā" at bounding box center [283, 48] width 134 height 24
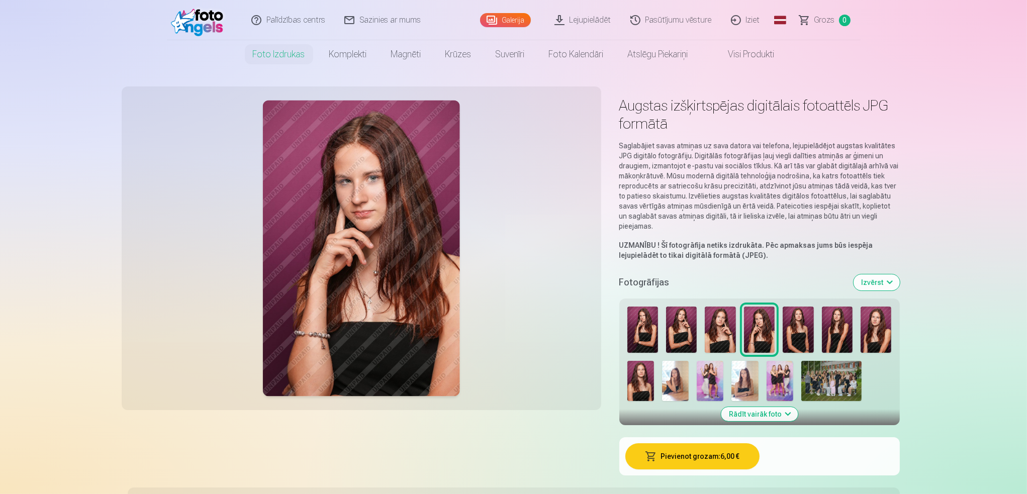
click at [888, 281] on button "Izvērst" at bounding box center [877, 283] width 46 height 16
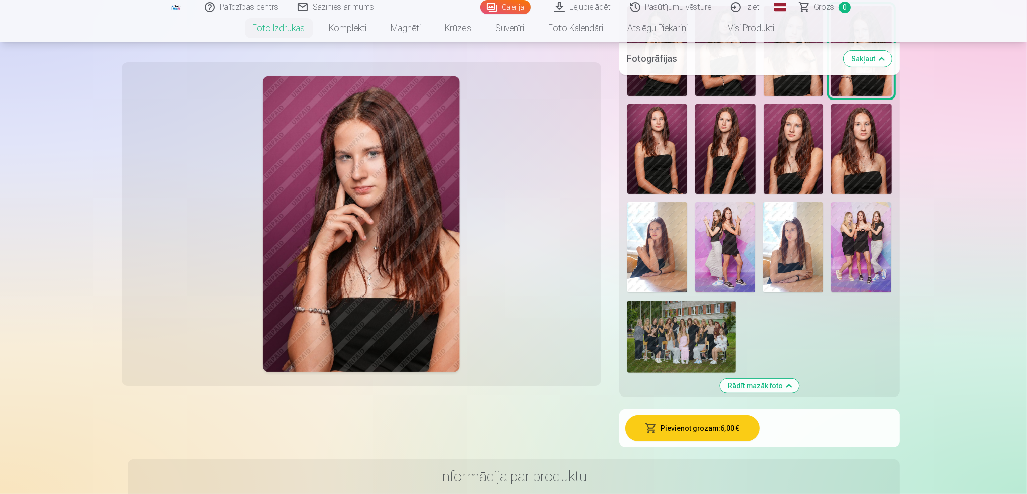
scroll to position [251, 0]
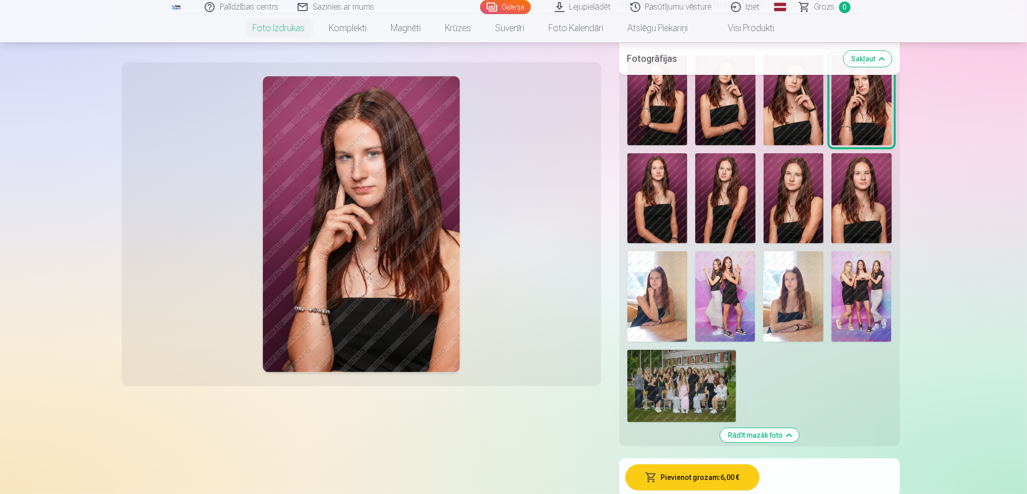
click at [791, 295] on img at bounding box center [793, 296] width 60 height 90
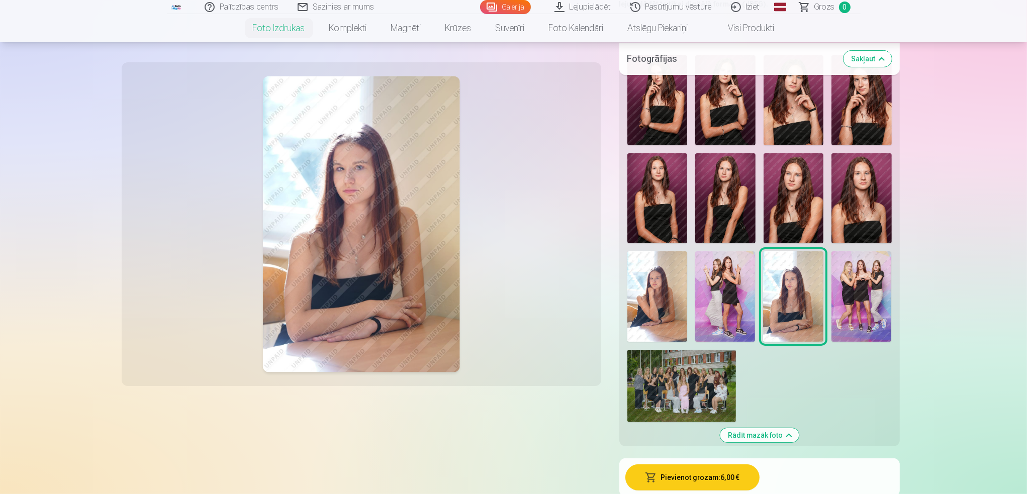
click at [675, 302] on img at bounding box center [658, 296] width 60 height 90
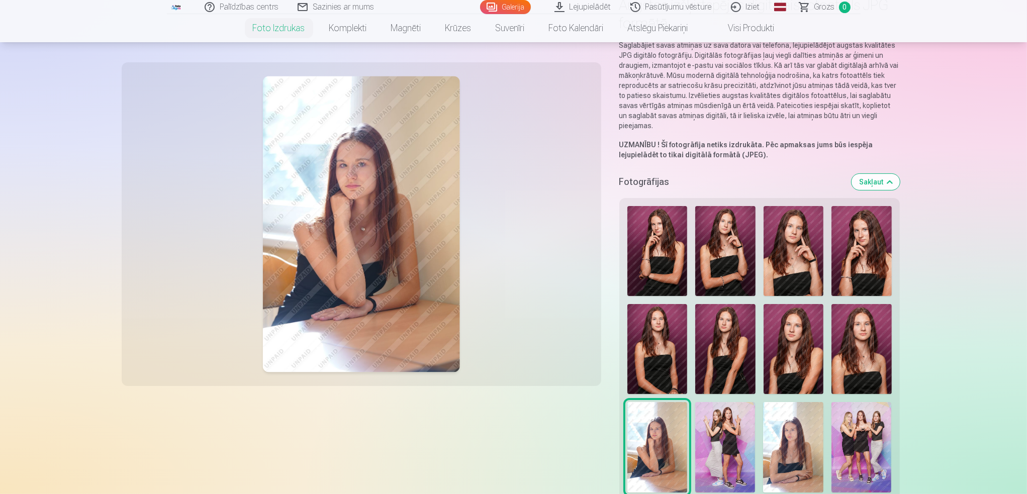
scroll to position [0, 0]
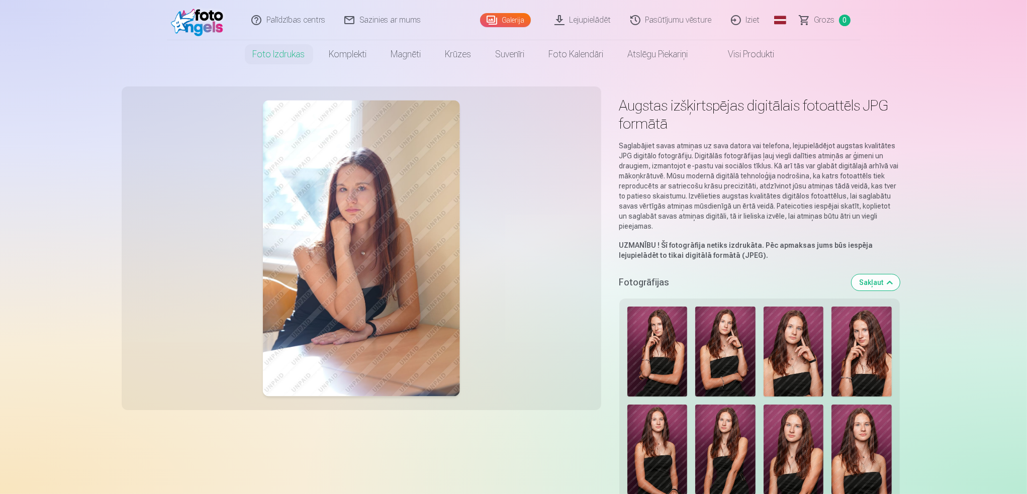
click at [712, 363] on img at bounding box center [725, 352] width 60 height 90
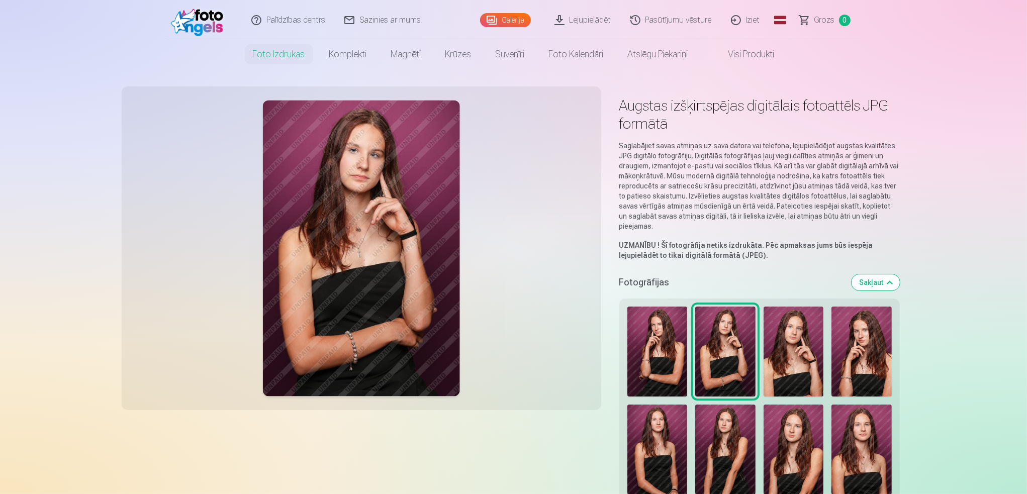
click at [782, 356] on img at bounding box center [794, 352] width 60 height 90
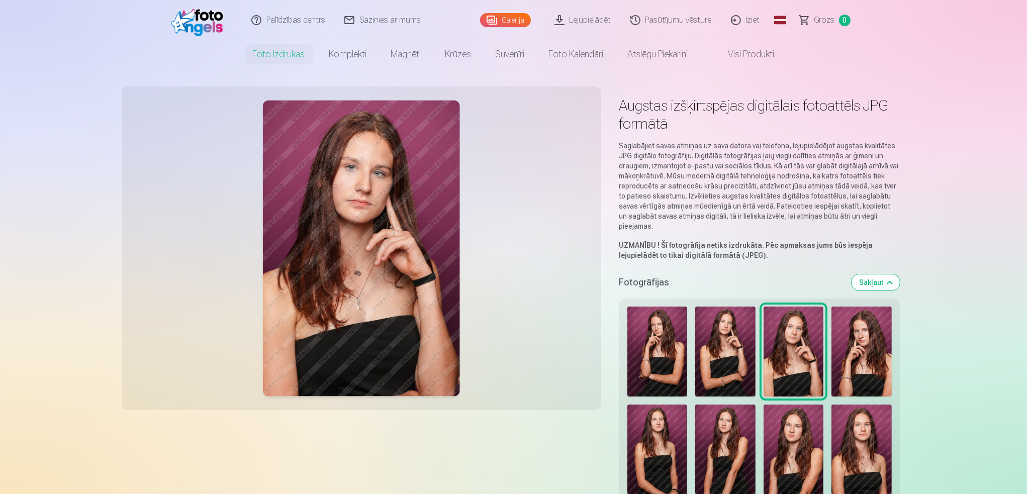
click at [882, 375] on img at bounding box center [862, 352] width 60 height 90
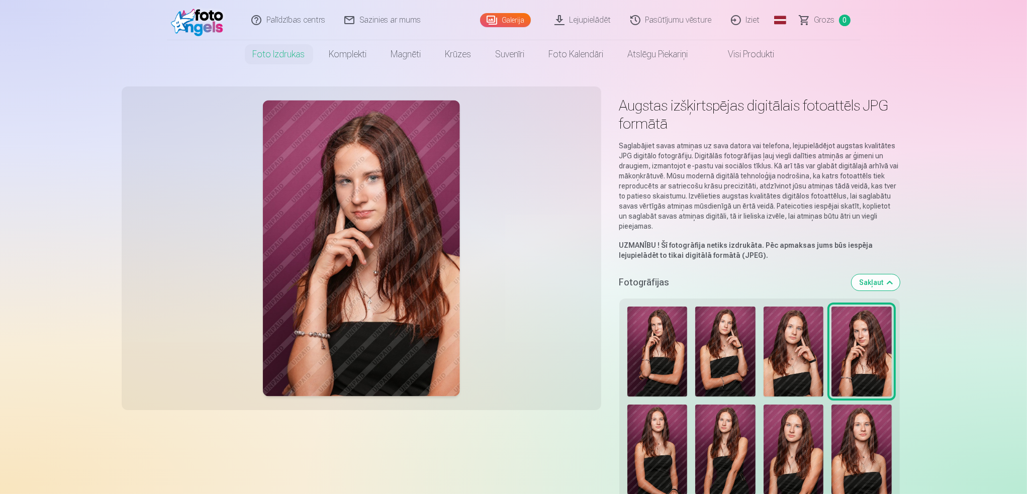
click at [701, 444] on img at bounding box center [725, 450] width 60 height 90
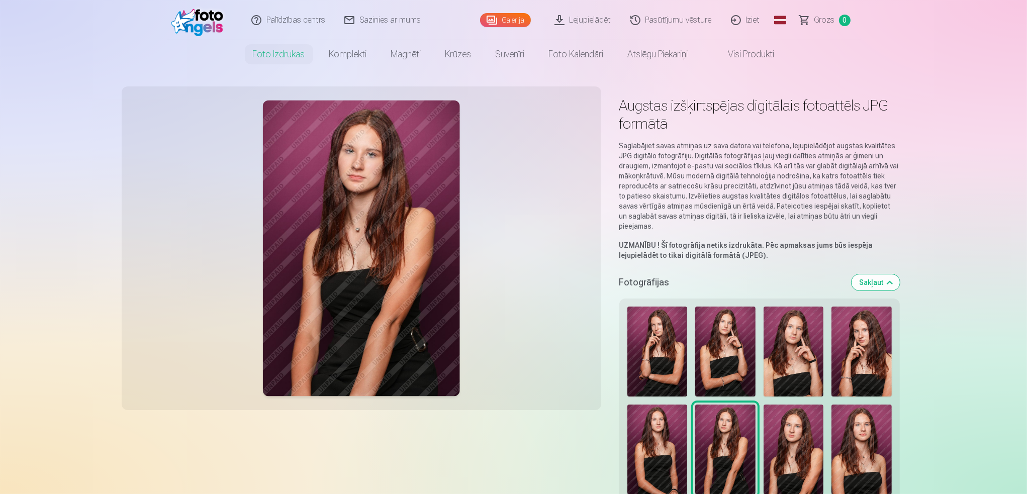
click at [804, 459] on img at bounding box center [794, 450] width 60 height 90
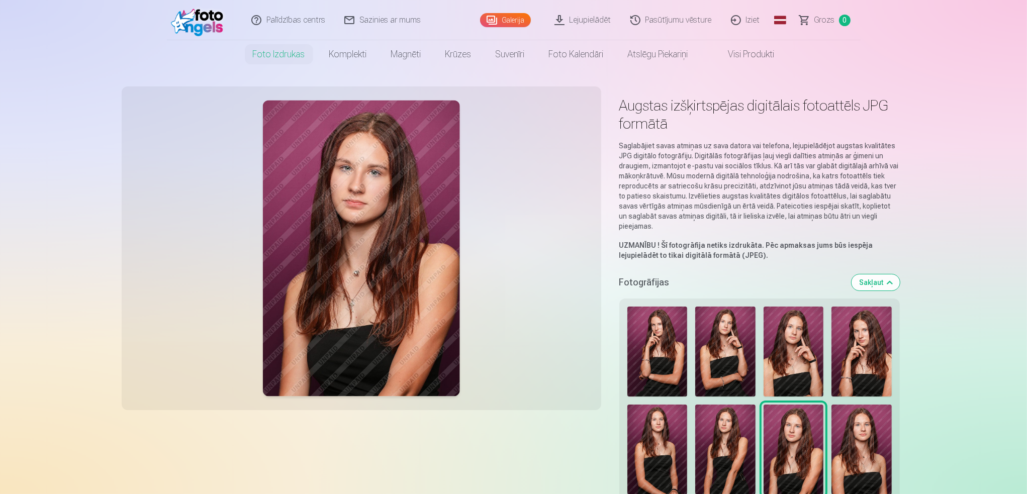
click at [853, 458] on img at bounding box center [862, 450] width 60 height 90
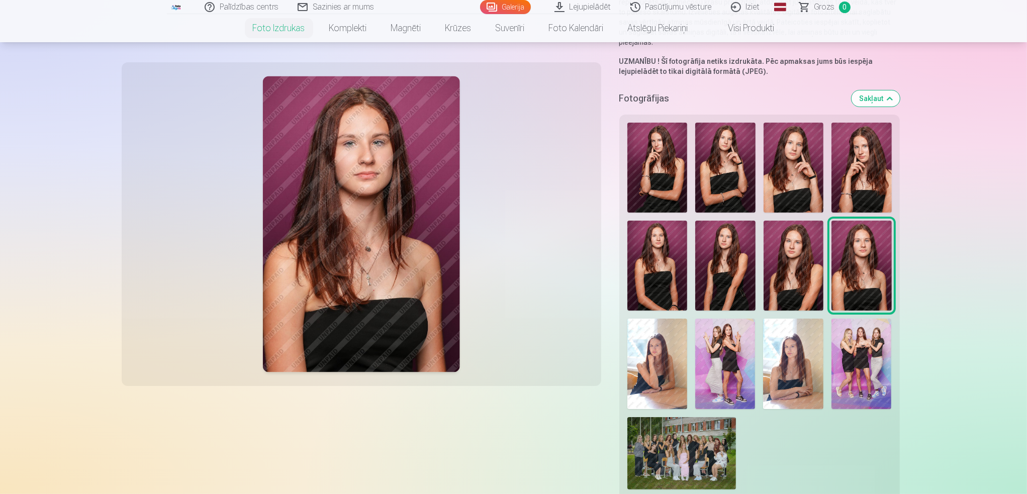
scroll to position [201, 0]
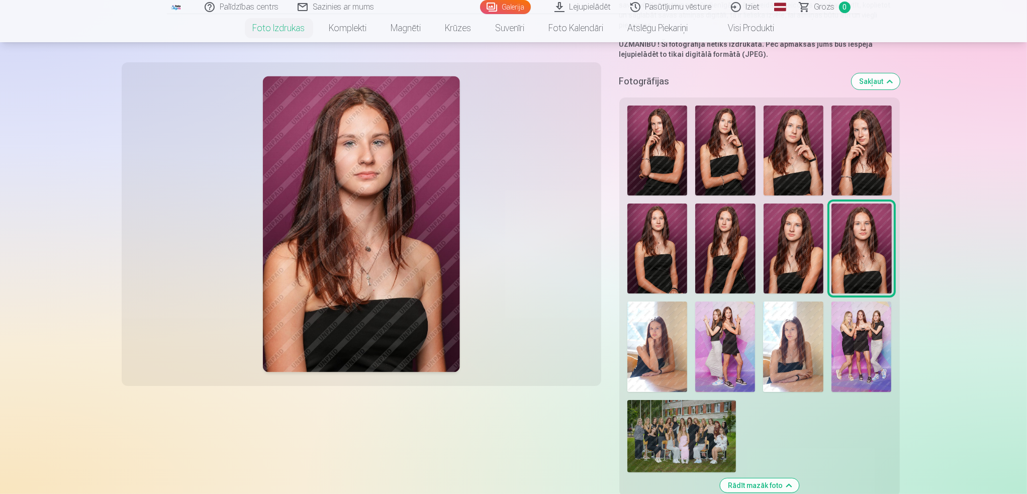
click at [660, 336] on img at bounding box center [658, 347] width 60 height 90
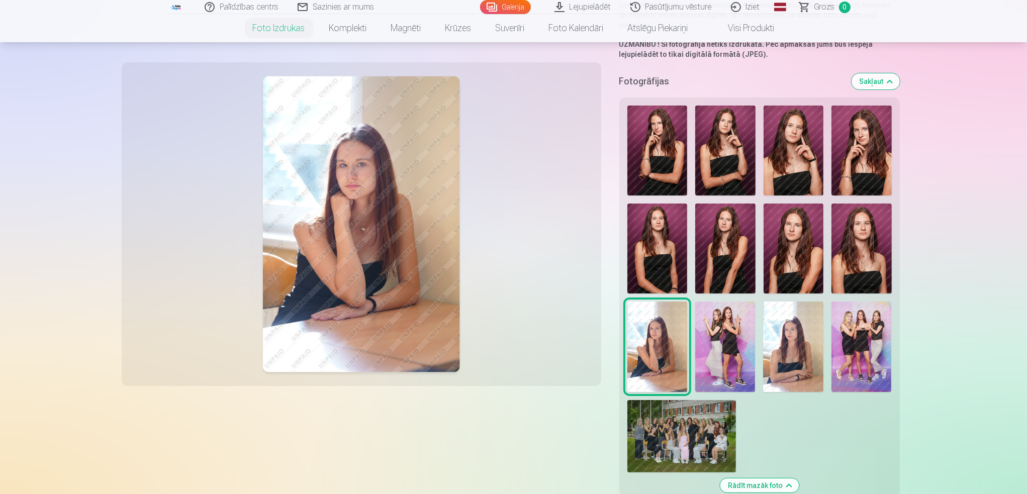
click at [772, 347] on img at bounding box center [793, 347] width 60 height 90
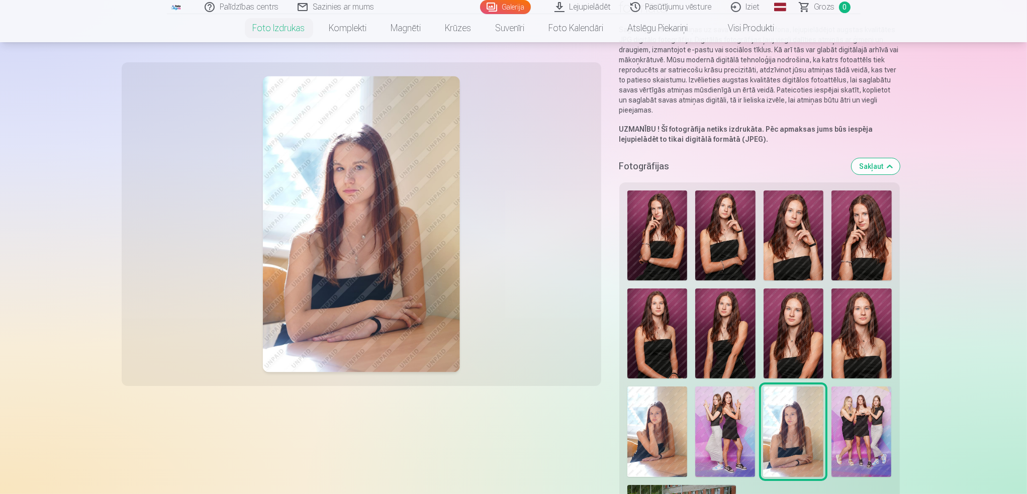
scroll to position [101, 0]
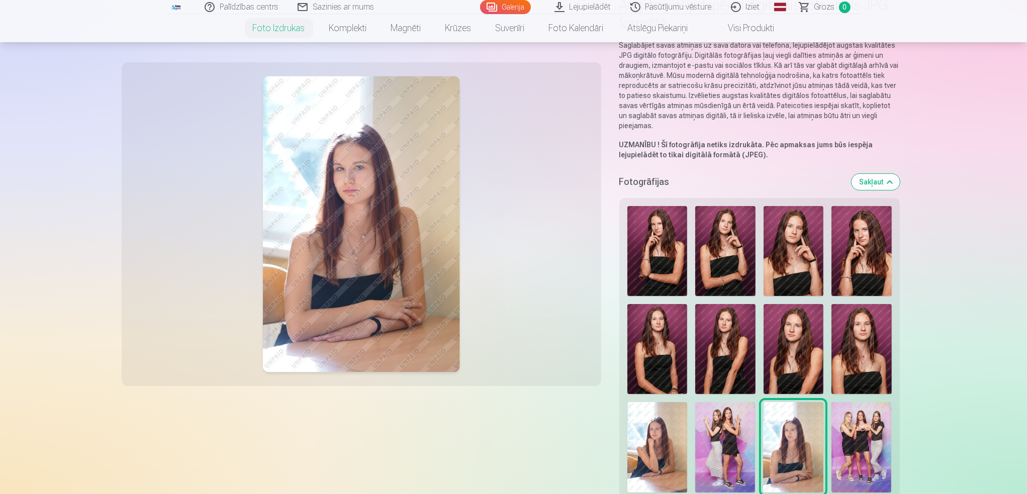
click at [402, 281] on img at bounding box center [361, 224] width 198 height 296
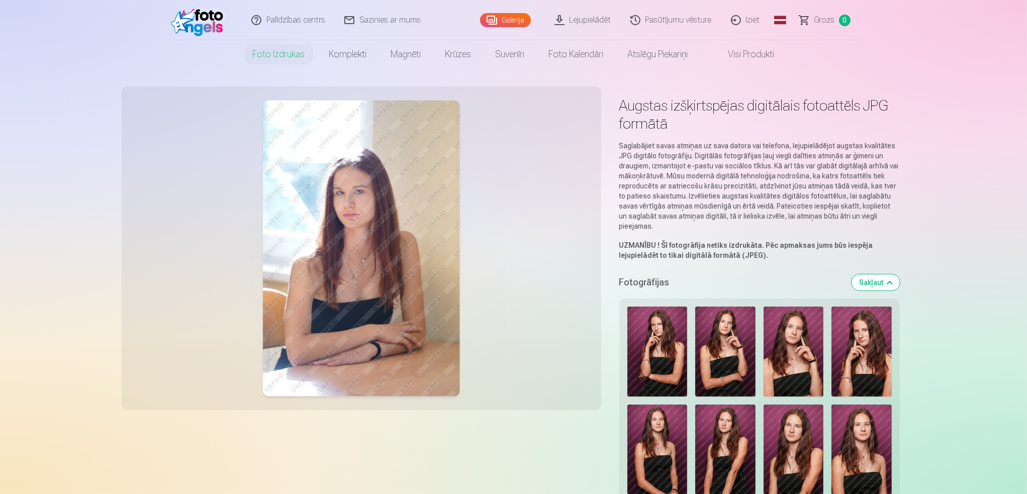
click at [366, 230] on img at bounding box center [361, 249] width 198 height 296
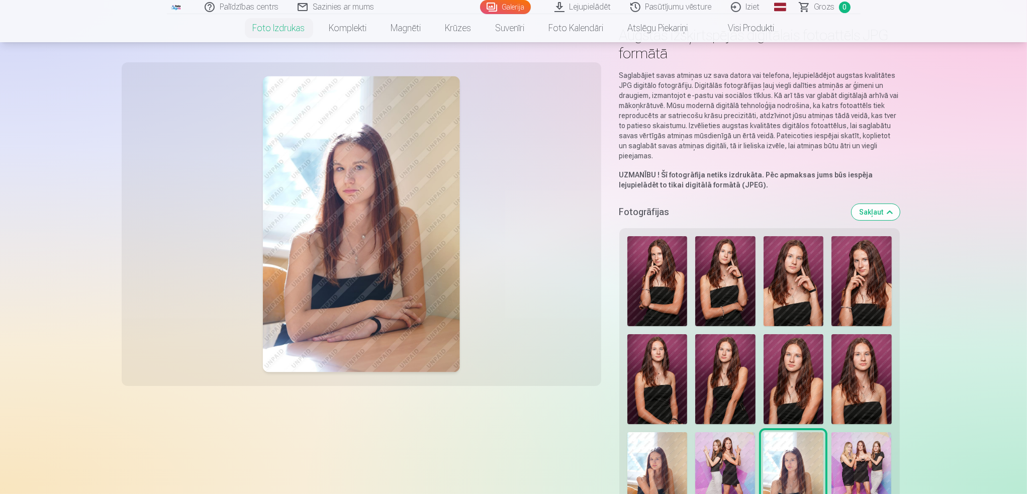
scroll to position [101, 0]
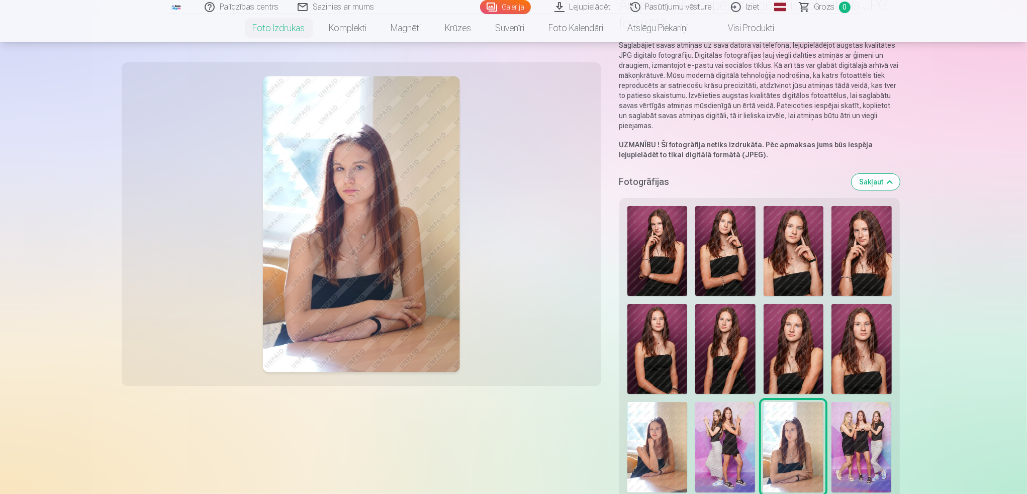
click at [677, 458] on img at bounding box center [658, 447] width 60 height 90
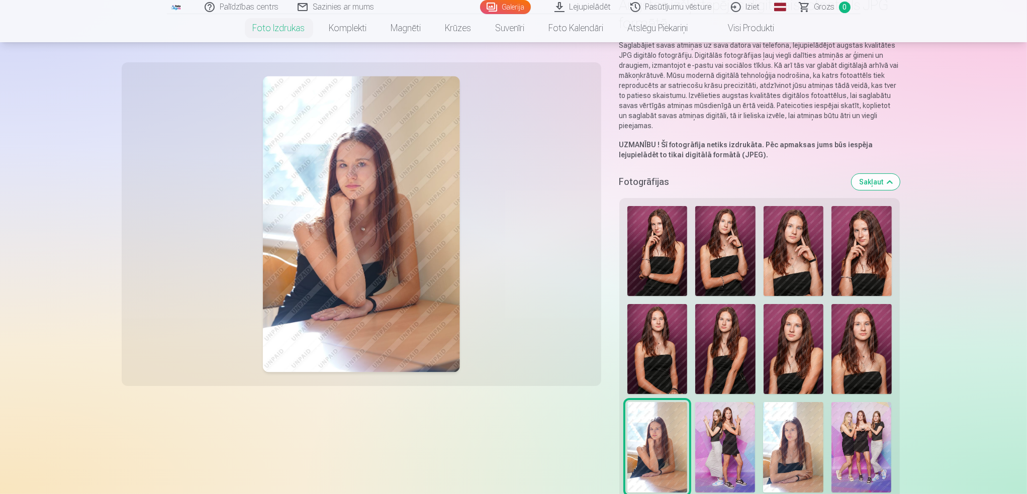
click at [812, 440] on img at bounding box center [793, 447] width 60 height 90
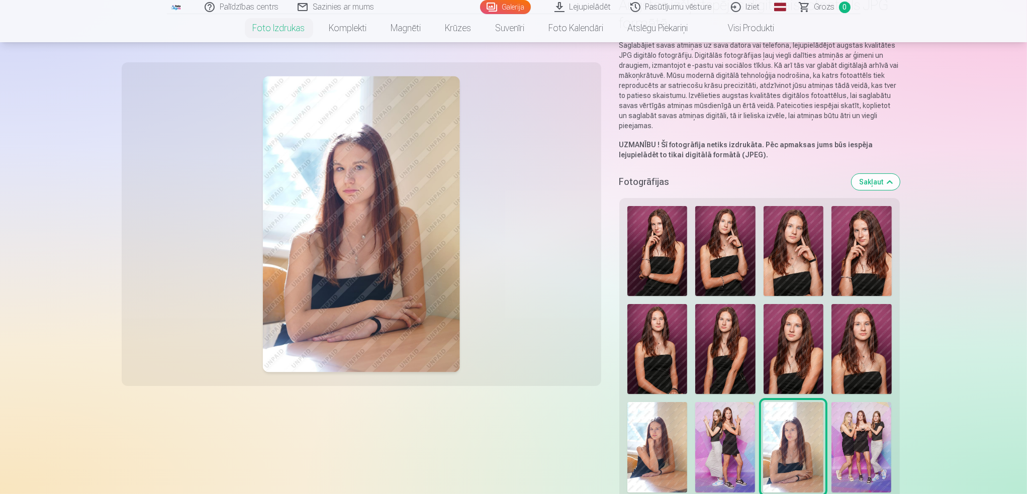
click at [745, 446] on img at bounding box center [725, 447] width 60 height 90
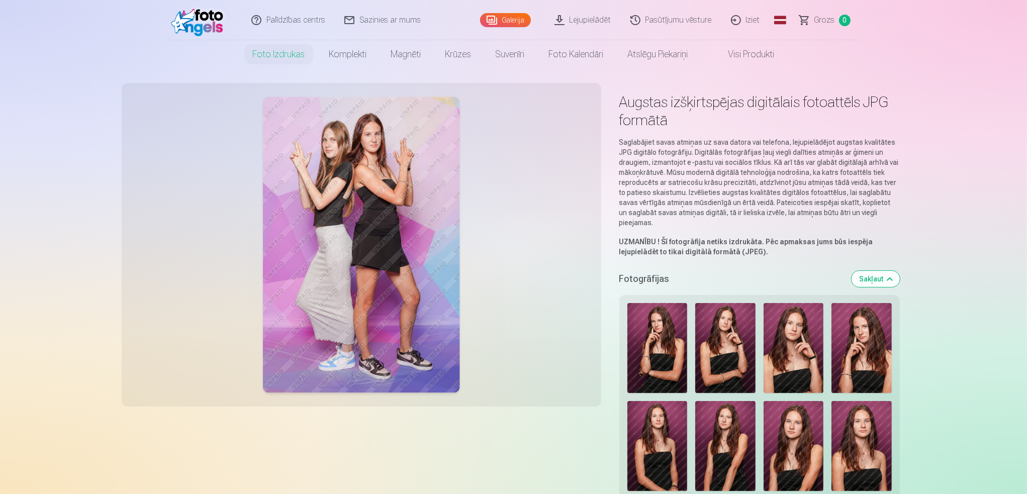
scroll to position [0, 0]
